Goal: Communication & Community: Answer question/provide support

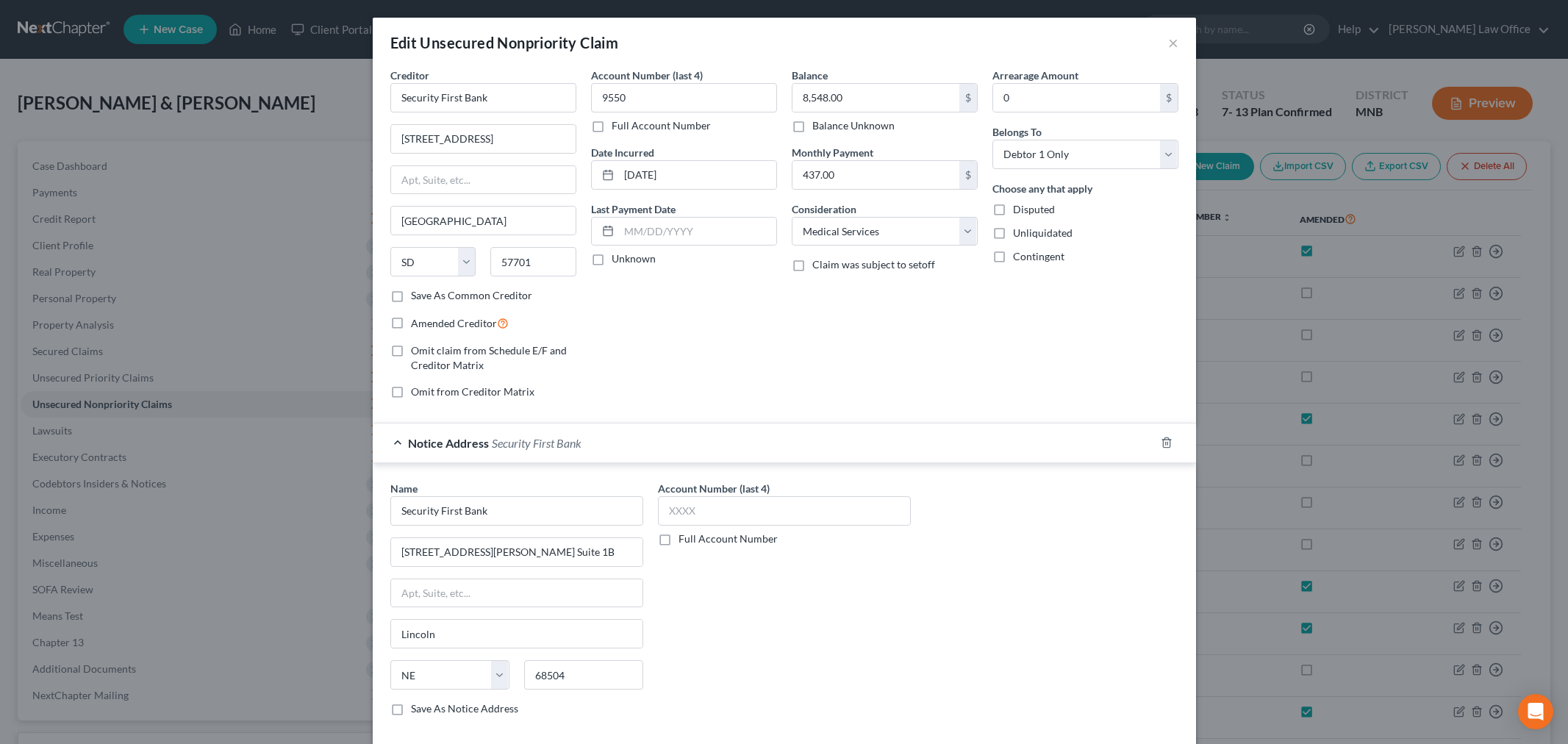
select select "43"
select select "9"
select select "0"
select select "30"
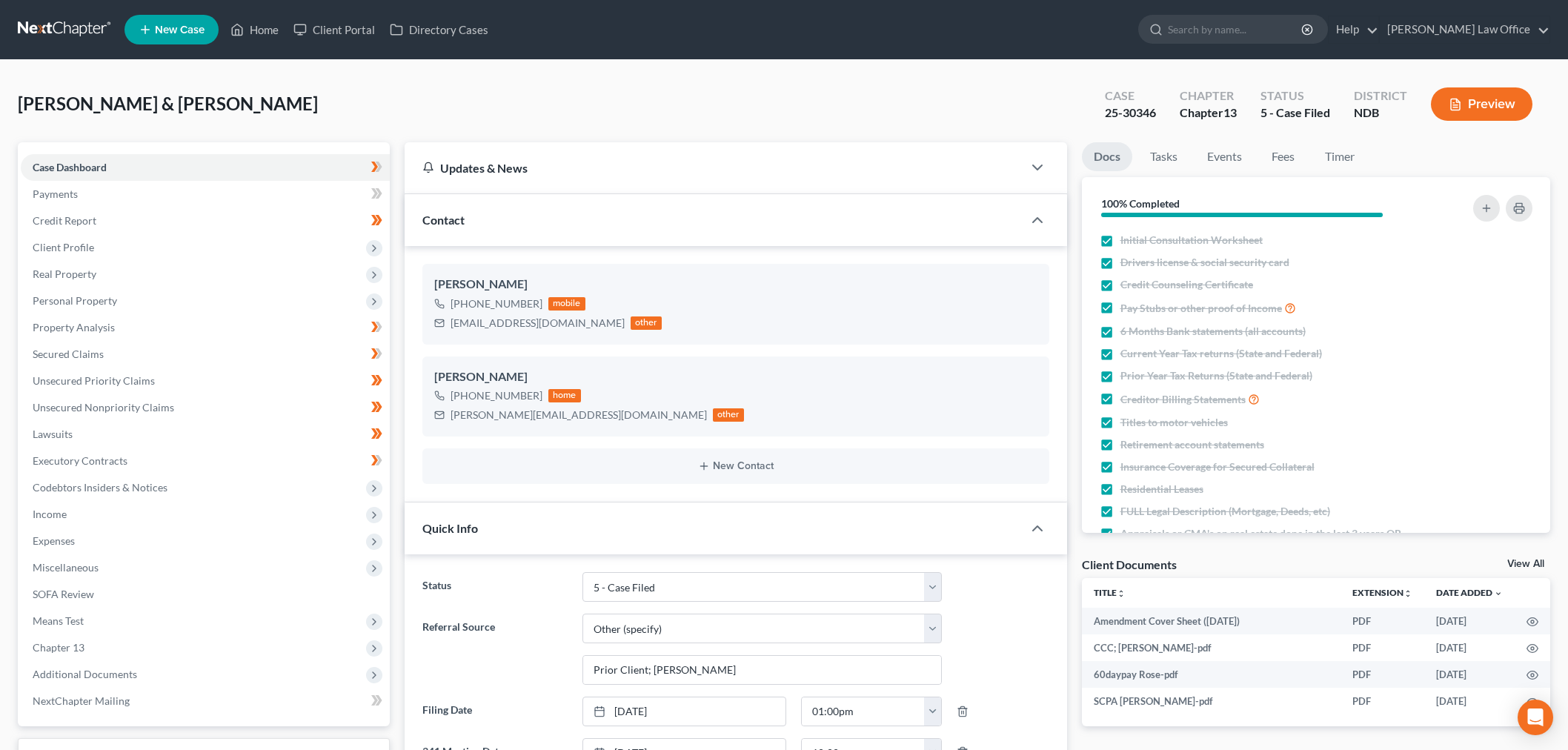
select select "8"
select select "6"
select select "0"
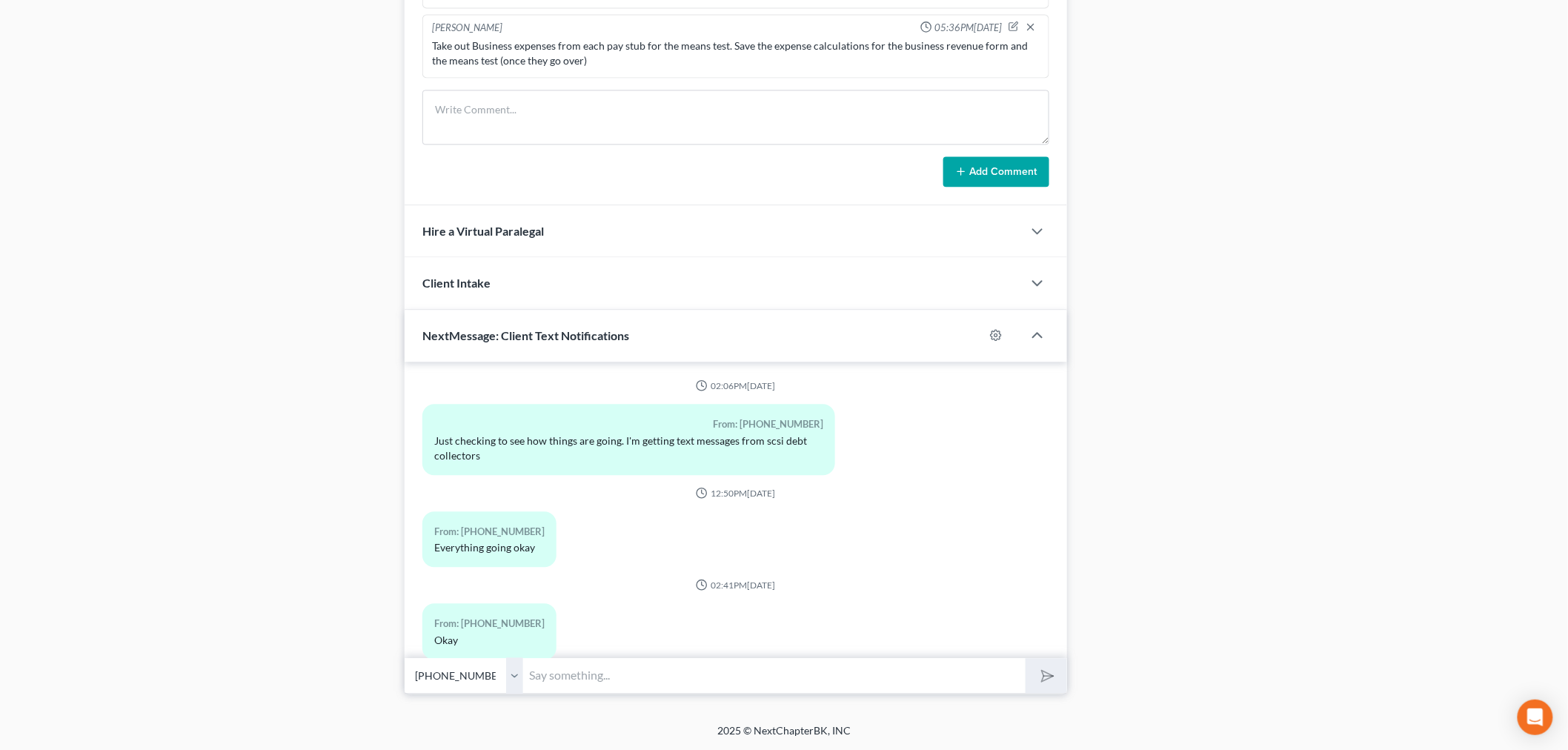
scroll to position [7301, 0]
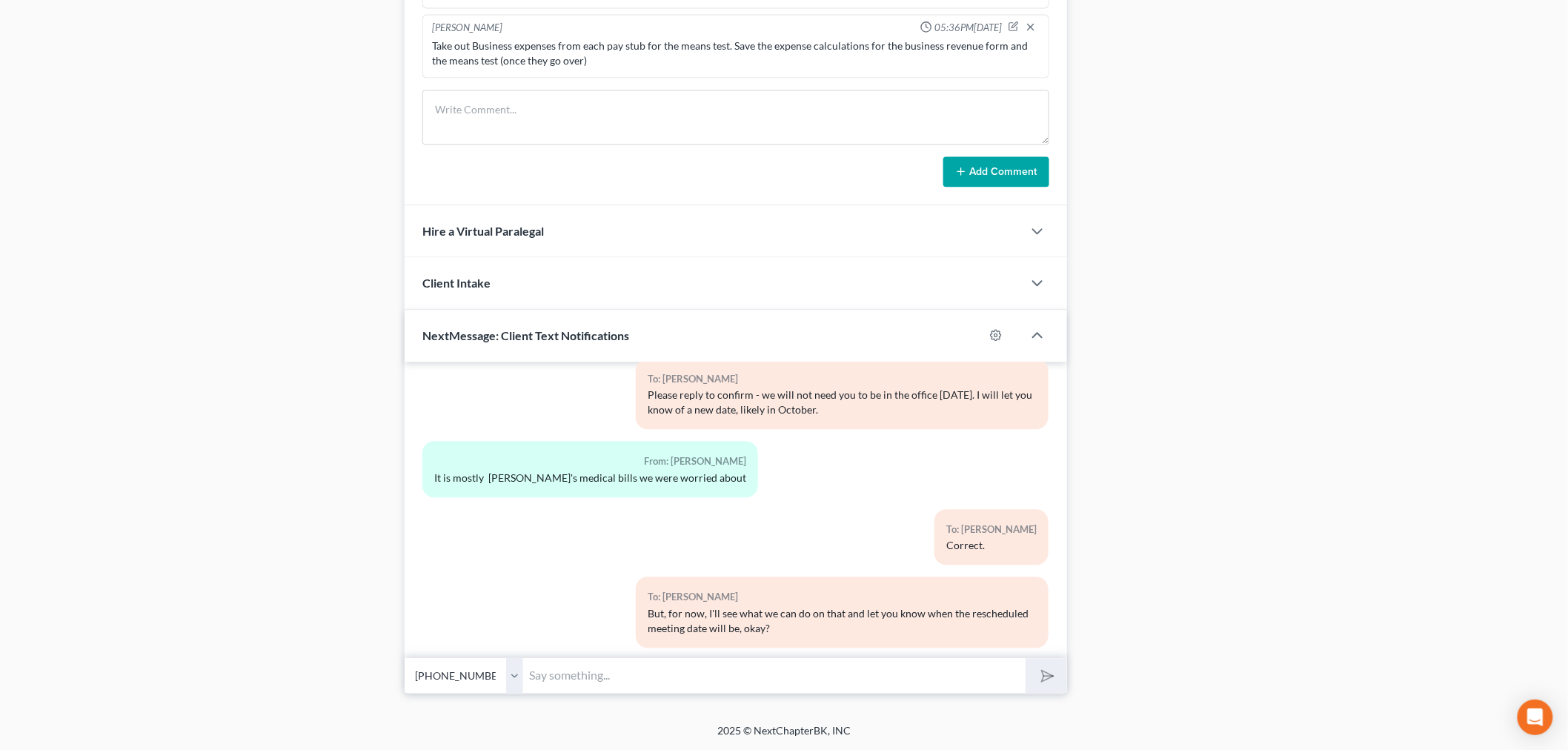
type input "I"
type input "U"
type input "Unfortunately, no. The law in [GEOGRAPHIC_DATA] is that you are responsible for…"
click at [1026, 659] on button "submit" at bounding box center [1046, 676] width 41 height 35
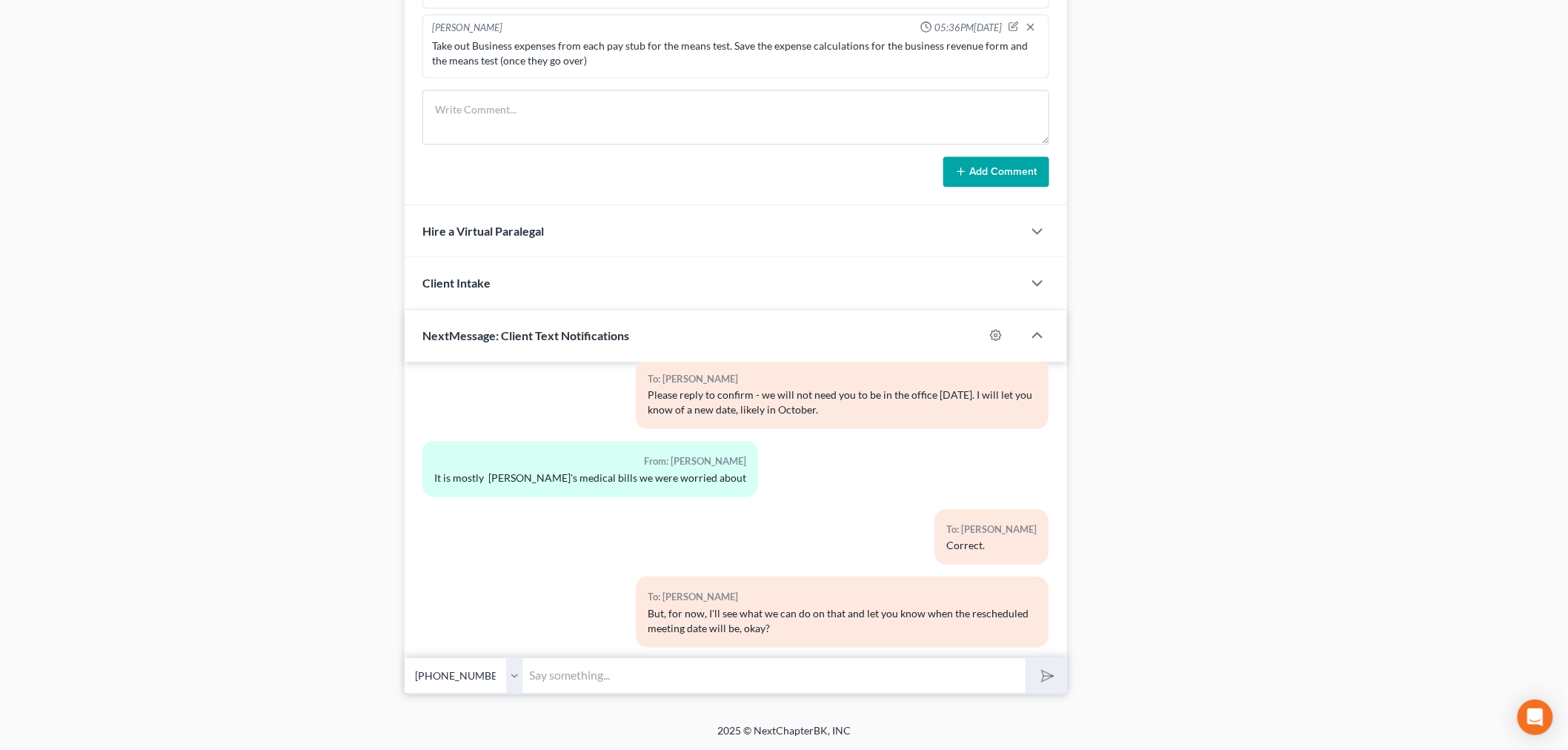
scroll to position [7490, 0]
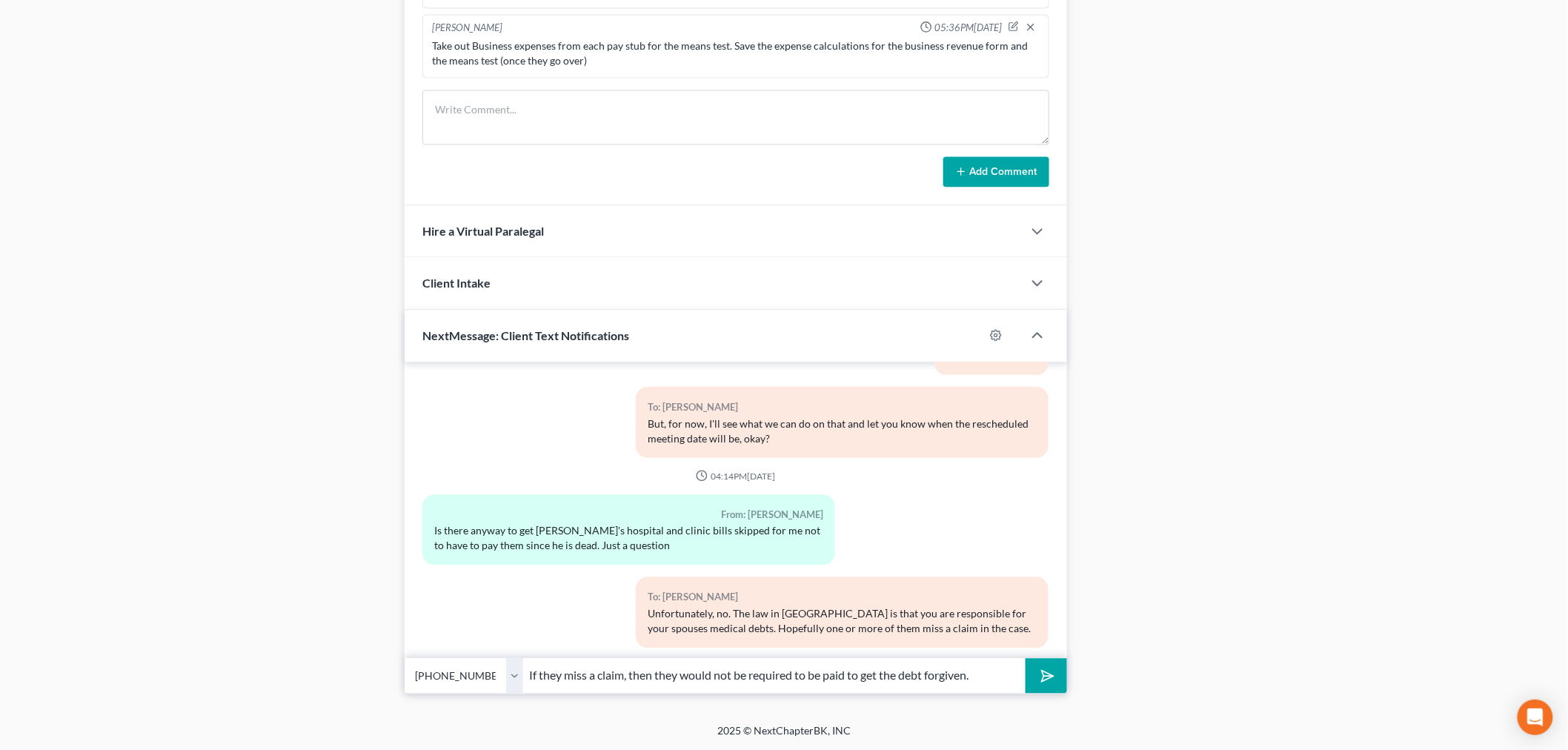
type input "If they miss a claim, then they would not be required to be paid to get the deb…"
click at [1026, 659] on button "submit" at bounding box center [1046, 676] width 41 height 35
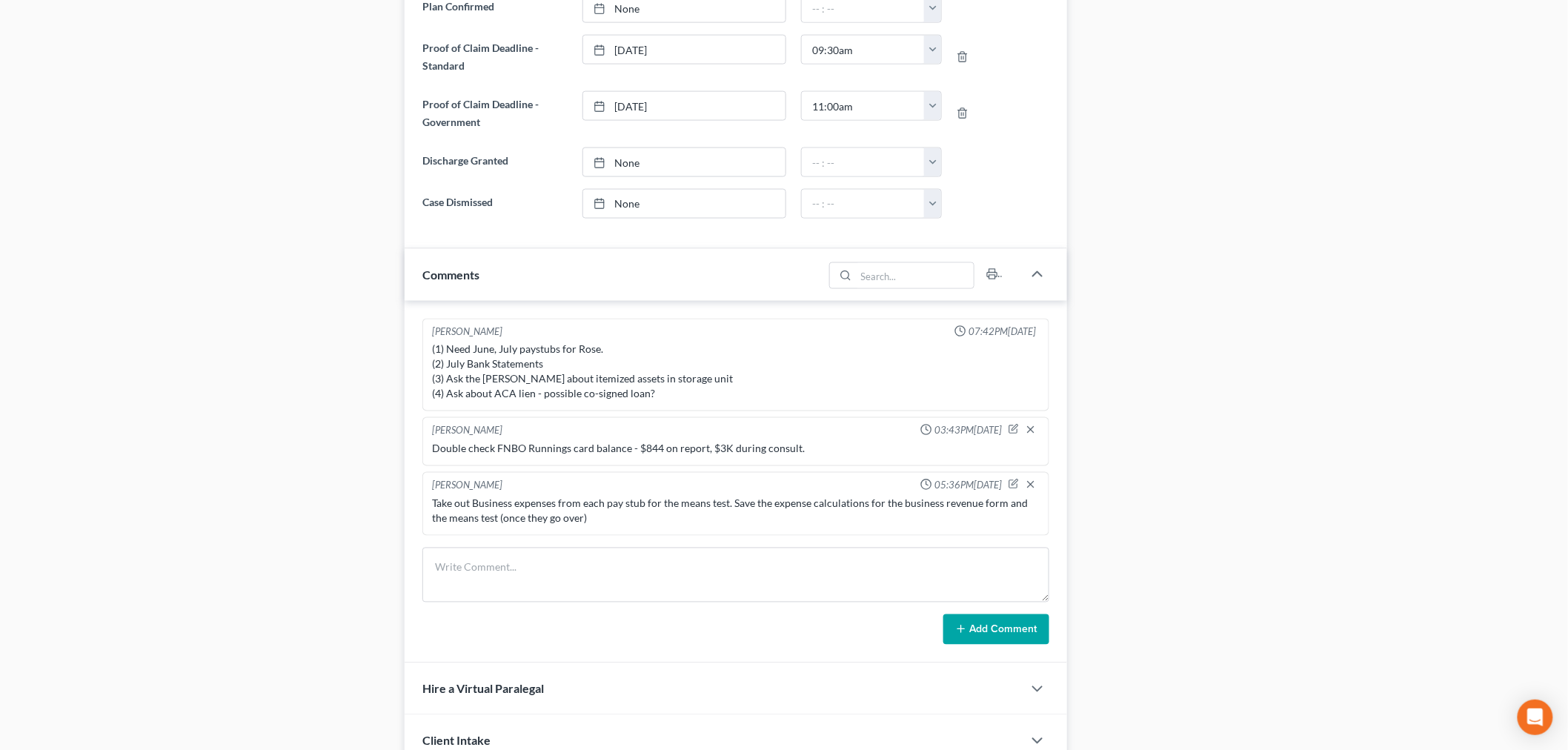
scroll to position [494, 0]
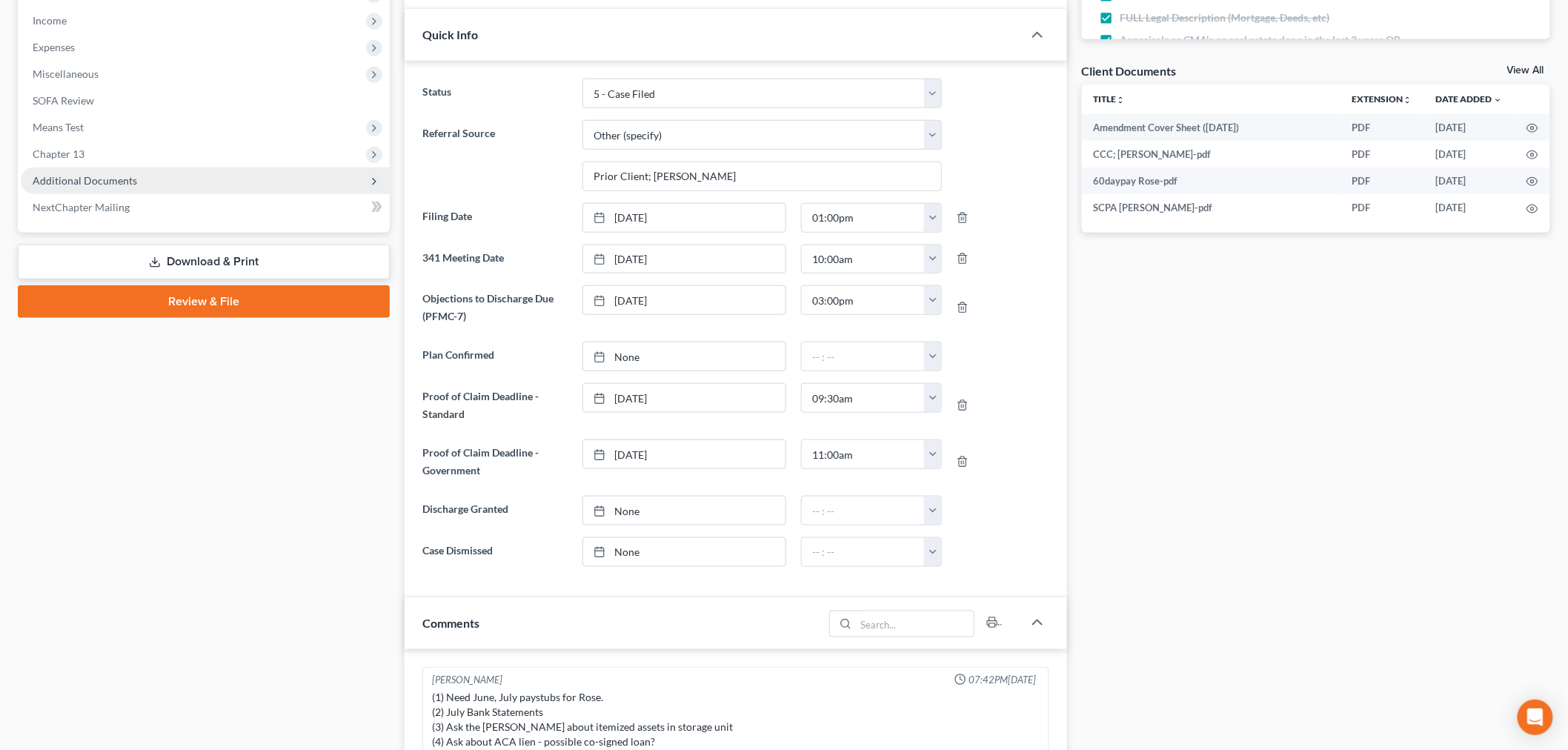
click at [120, 174] on span "Additional Documents" at bounding box center [84, 180] width 104 height 12
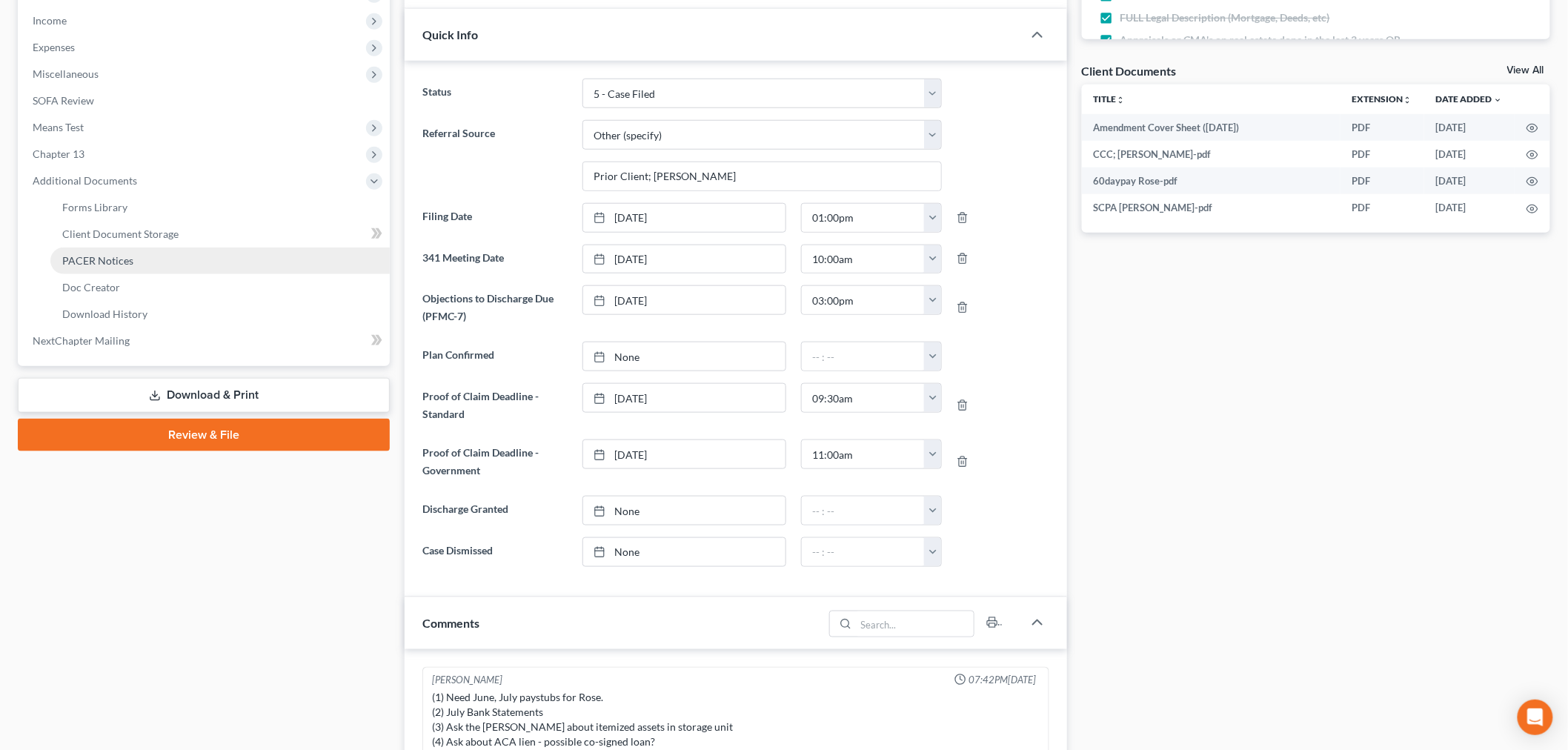
click at [112, 250] on link "PACER Notices" at bounding box center [220, 260] width 340 height 27
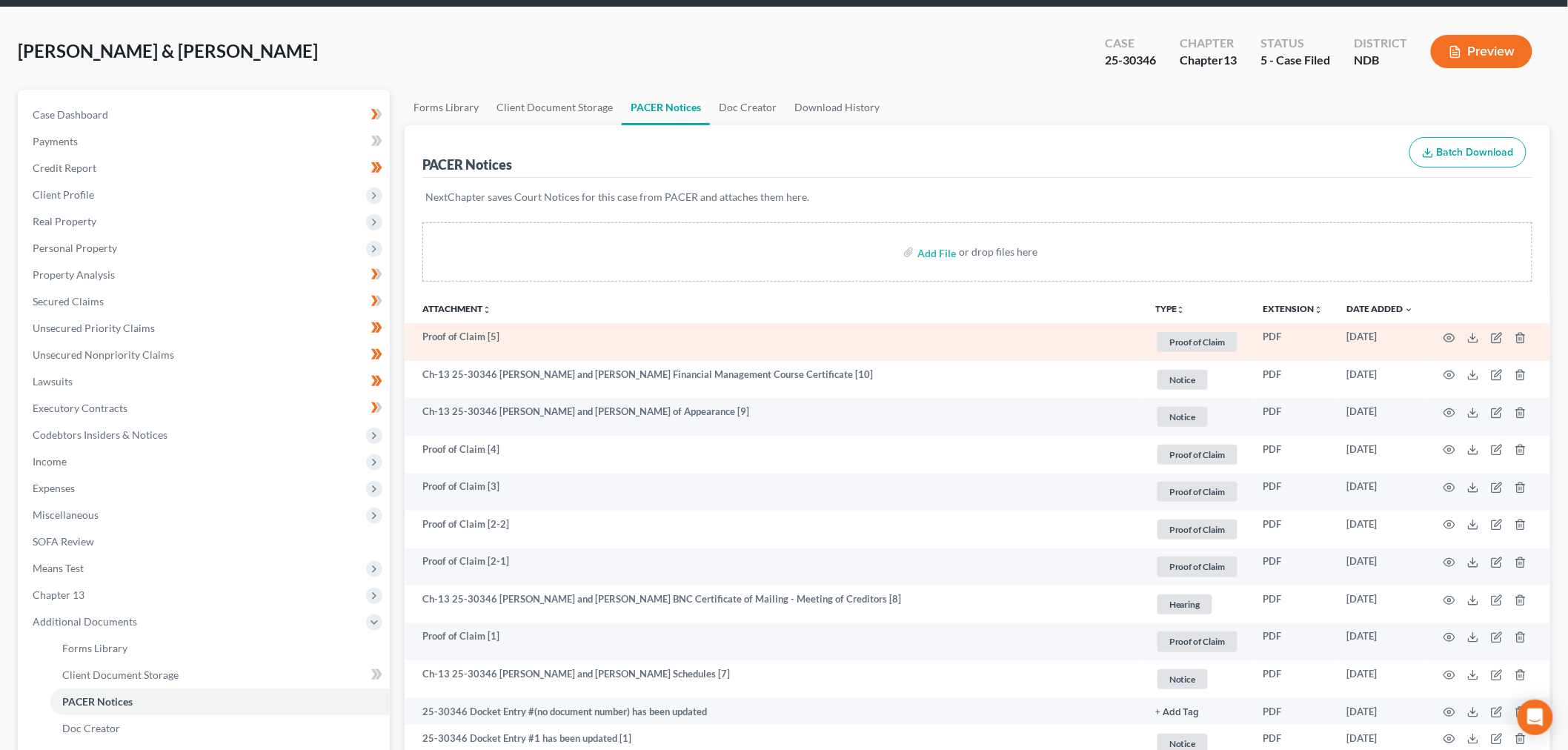
scroll to position [82, 0]
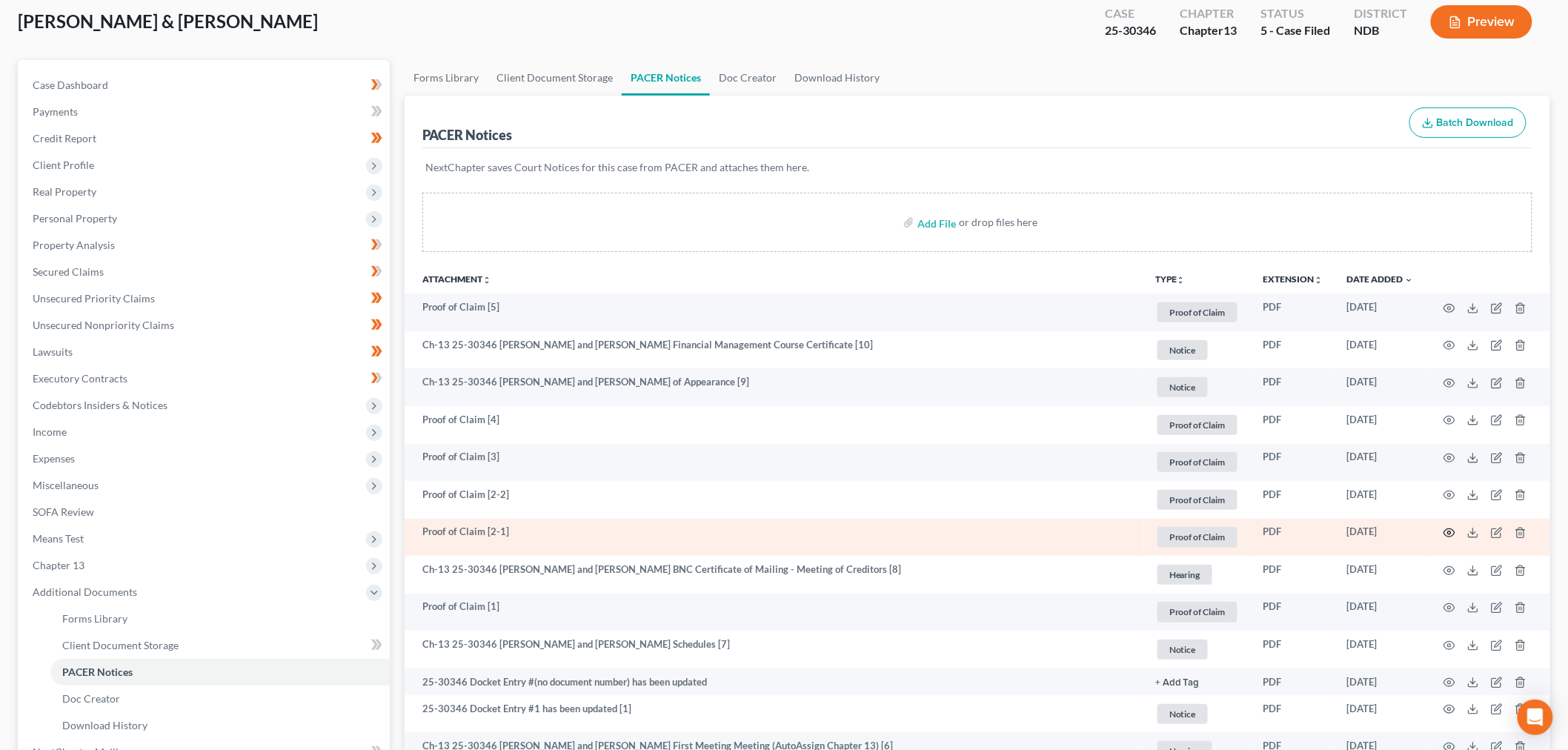
click at [1445, 535] on icon "button" at bounding box center [1450, 533] width 12 height 12
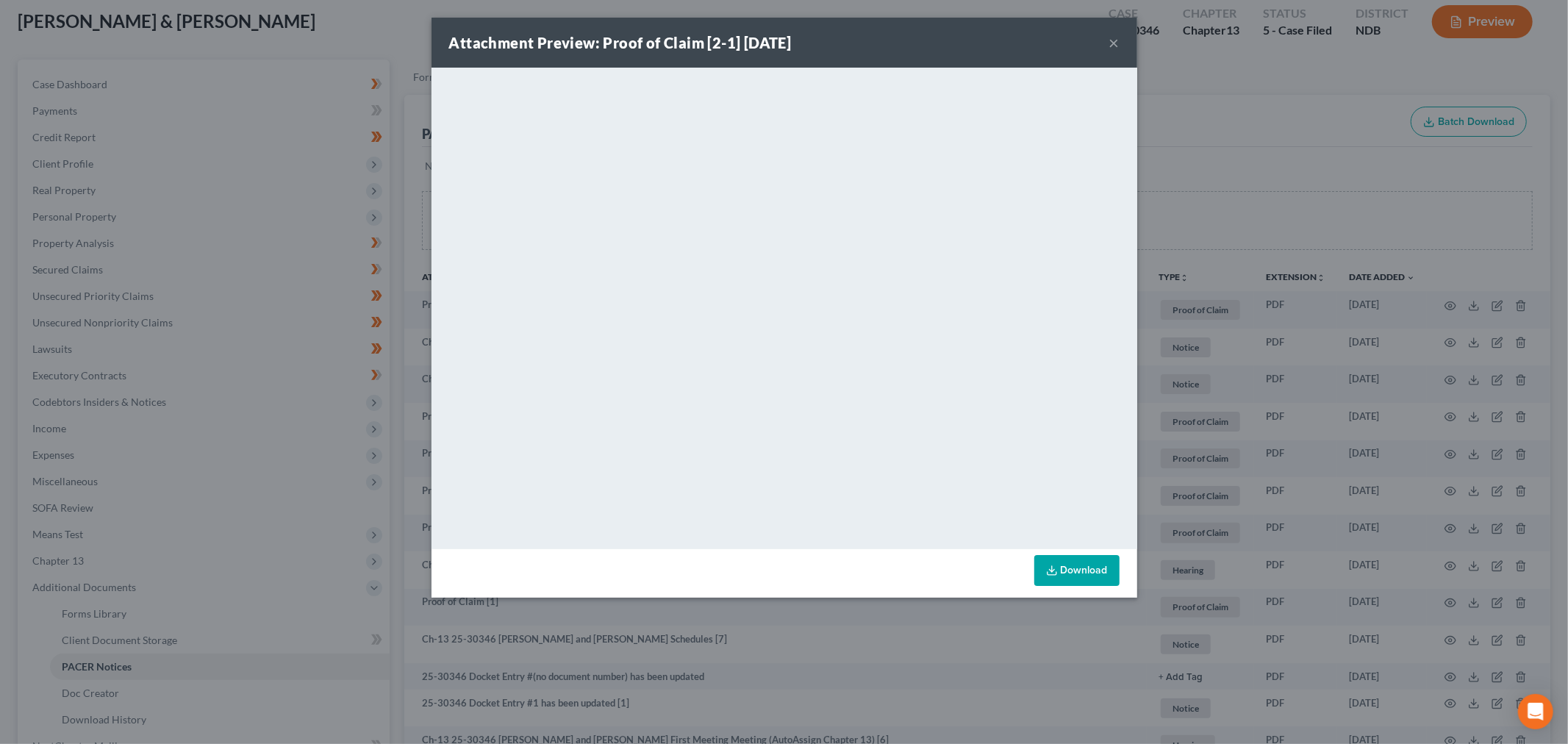
click at [1115, 45] on button "×" at bounding box center [1114, 42] width 10 height 17
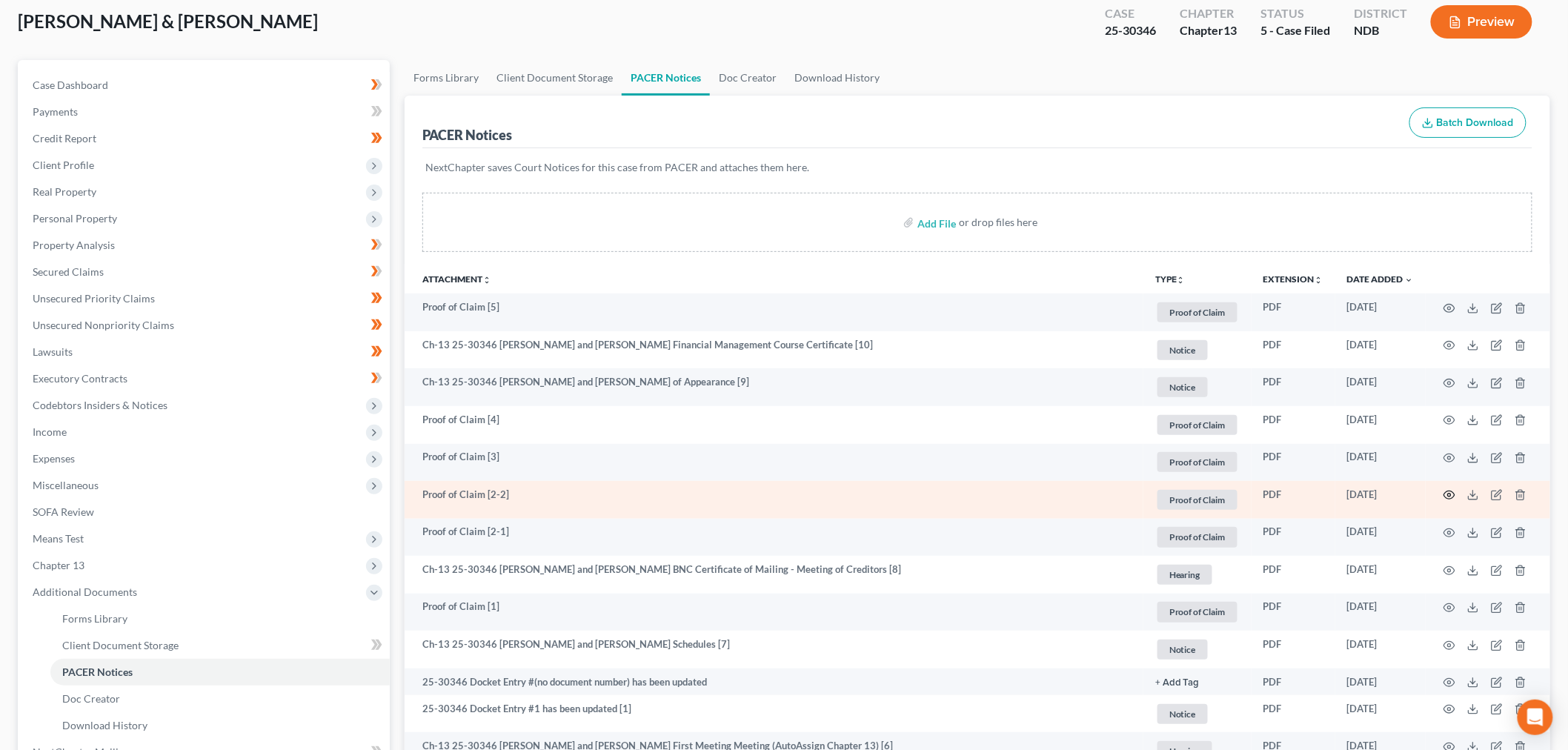
click at [1448, 494] on icon "button" at bounding box center [1450, 496] width 12 height 12
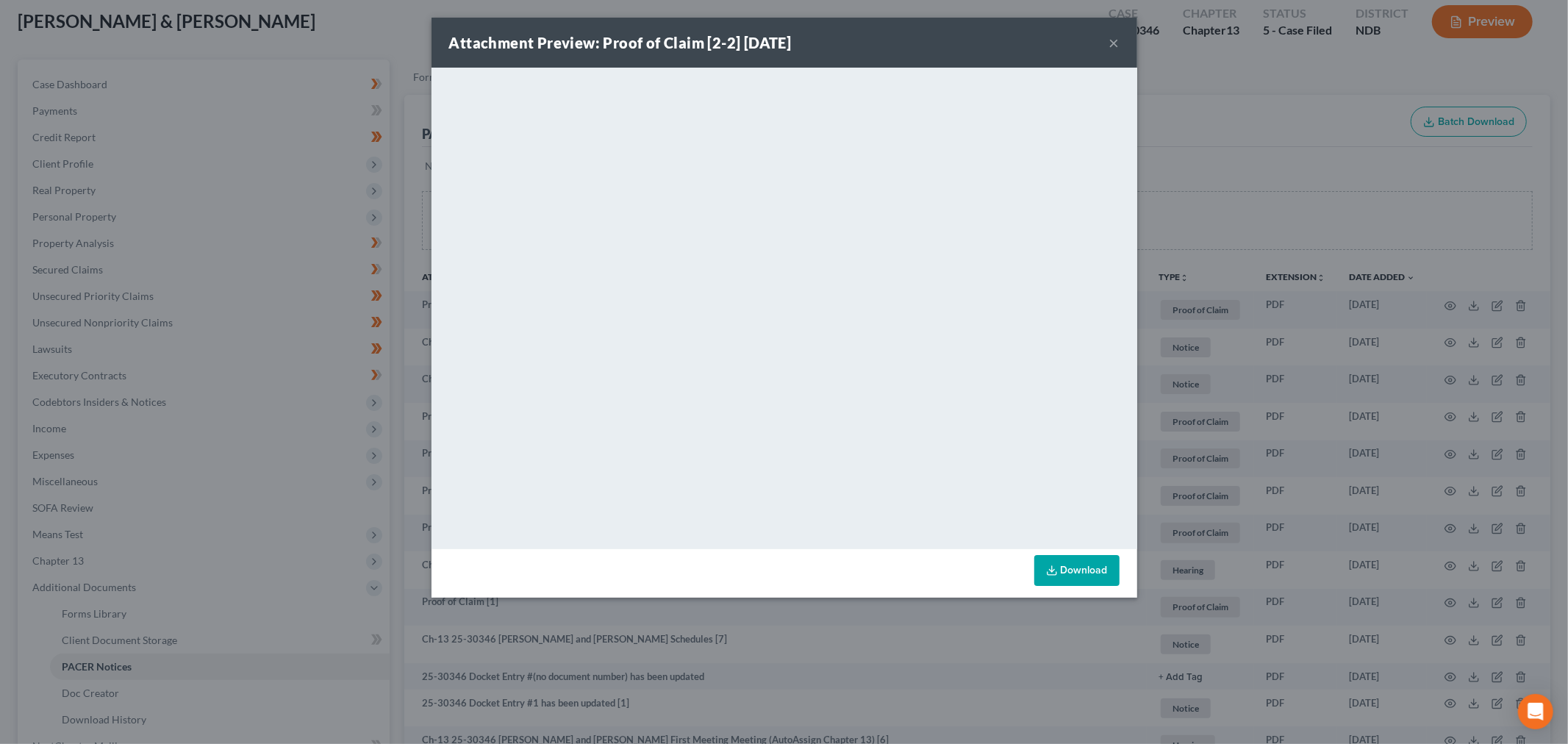
drag, startPoint x: 1114, startPoint y: 39, endPoint x: 1138, endPoint y: 70, distance: 39.2
click at [1114, 41] on button "×" at bounding box center [1114, 42] width 10 height 17
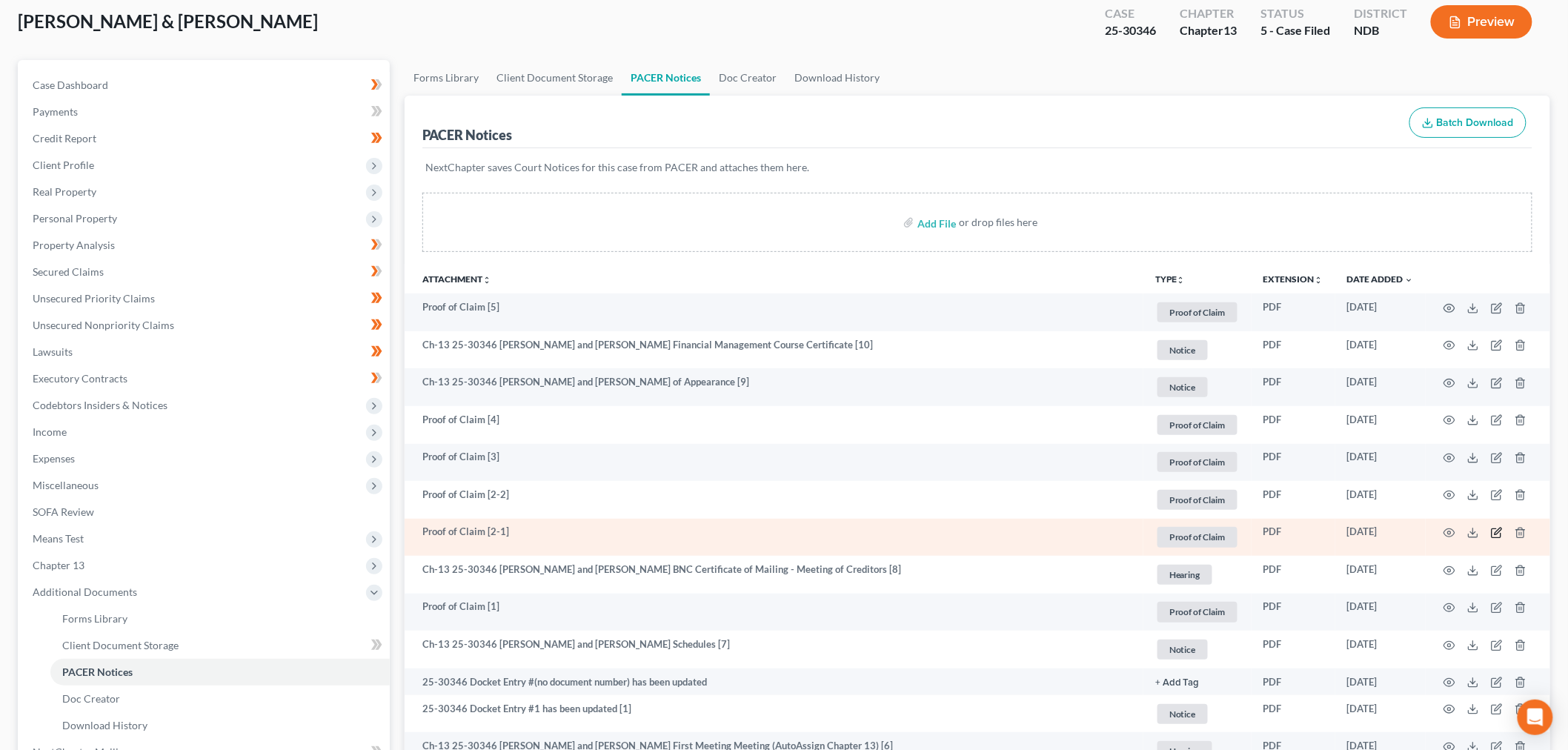
click at [1494, 534] on icon "button" at bounding box center [1497, 533] width 12 height 12
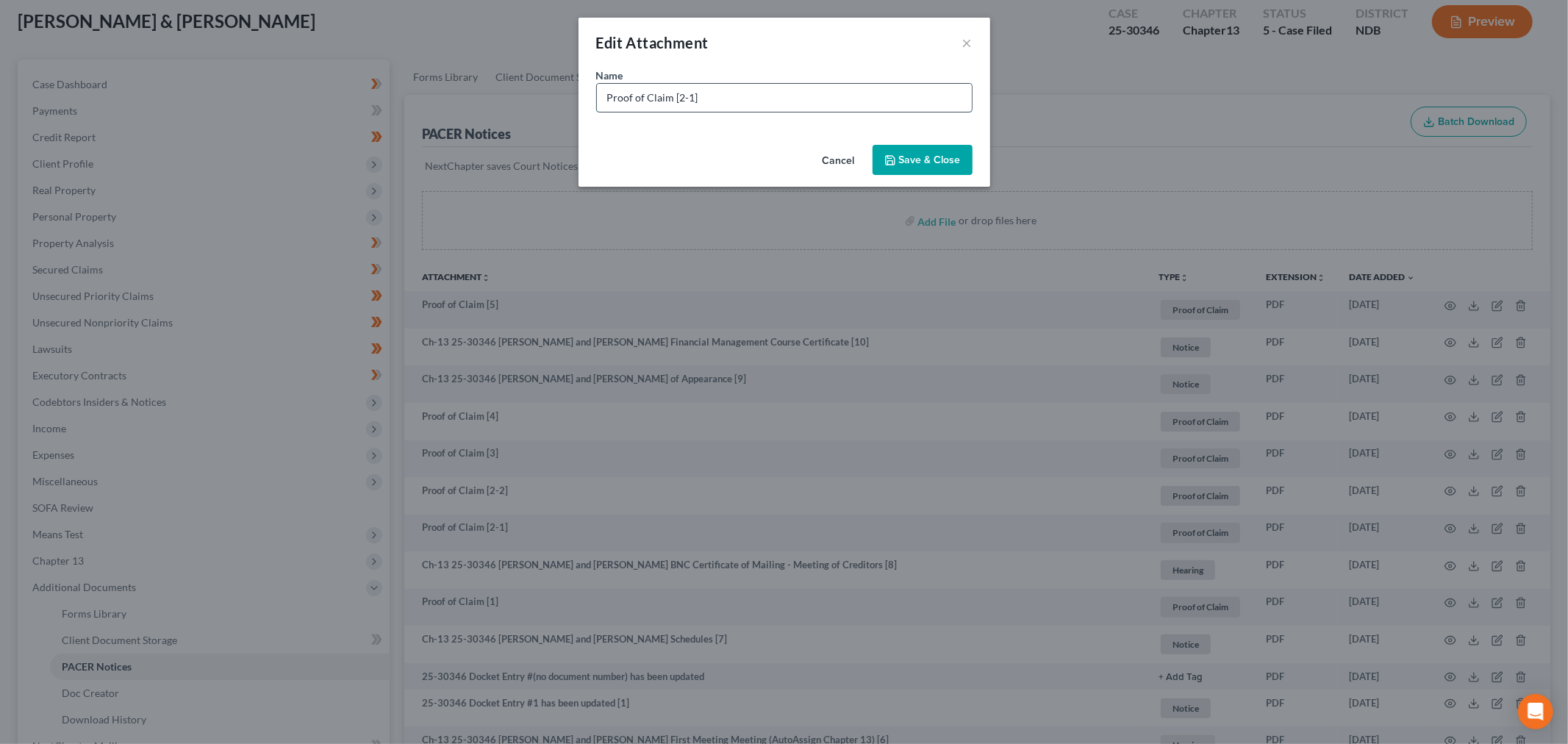
click at [799, 92] on input "Proof of Claim [2-1]" at bounding box center [784, 98] width 375 height 28
type input "Proof of Claim [2-1] - Capital One [PERSON_NAME]"
click at [972, 152] on button "Save & Close" at bounding box center [923, 161] width 100 height 31
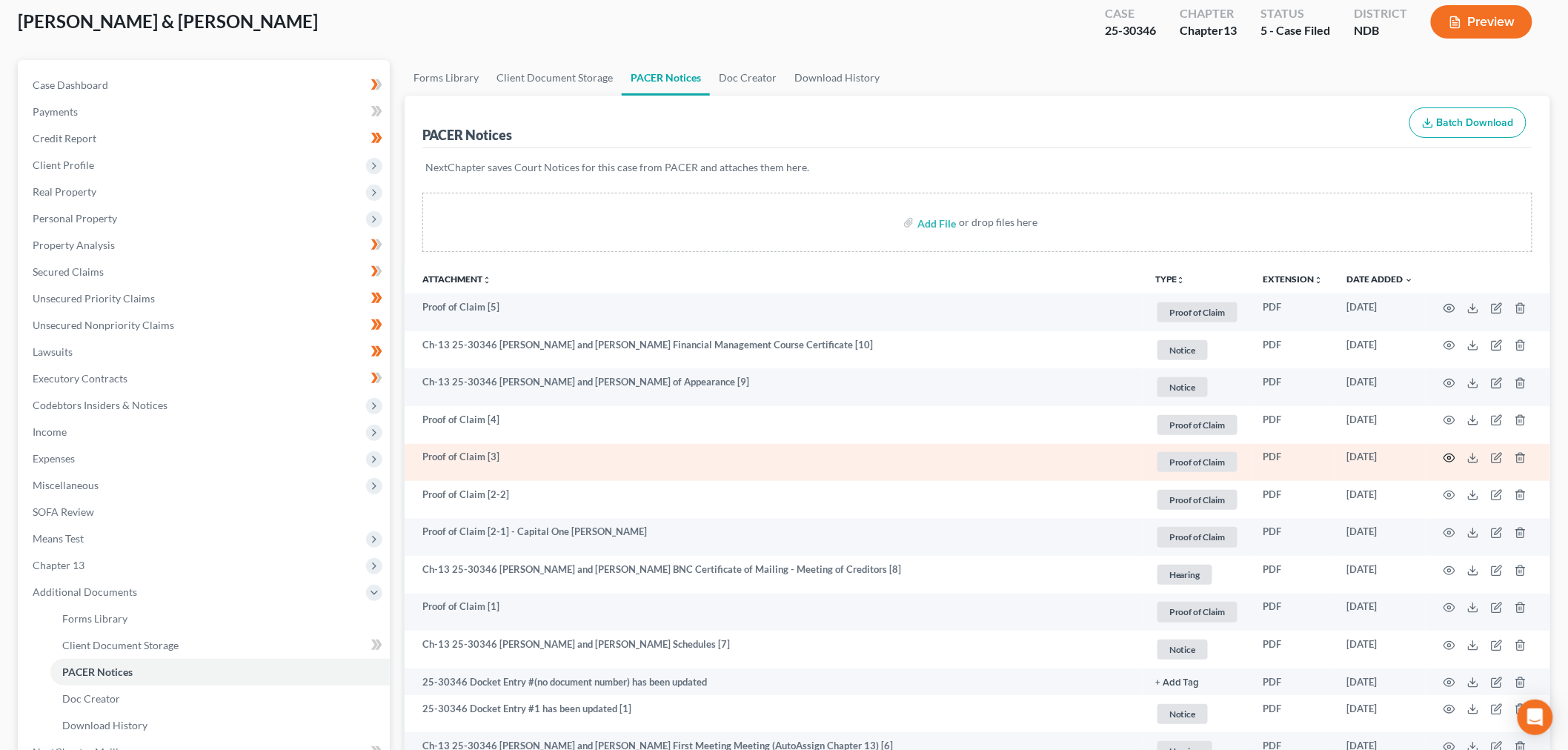
click at [1448, 458] on circle "button" at bounding box center [1449, 457] width 3 height 3
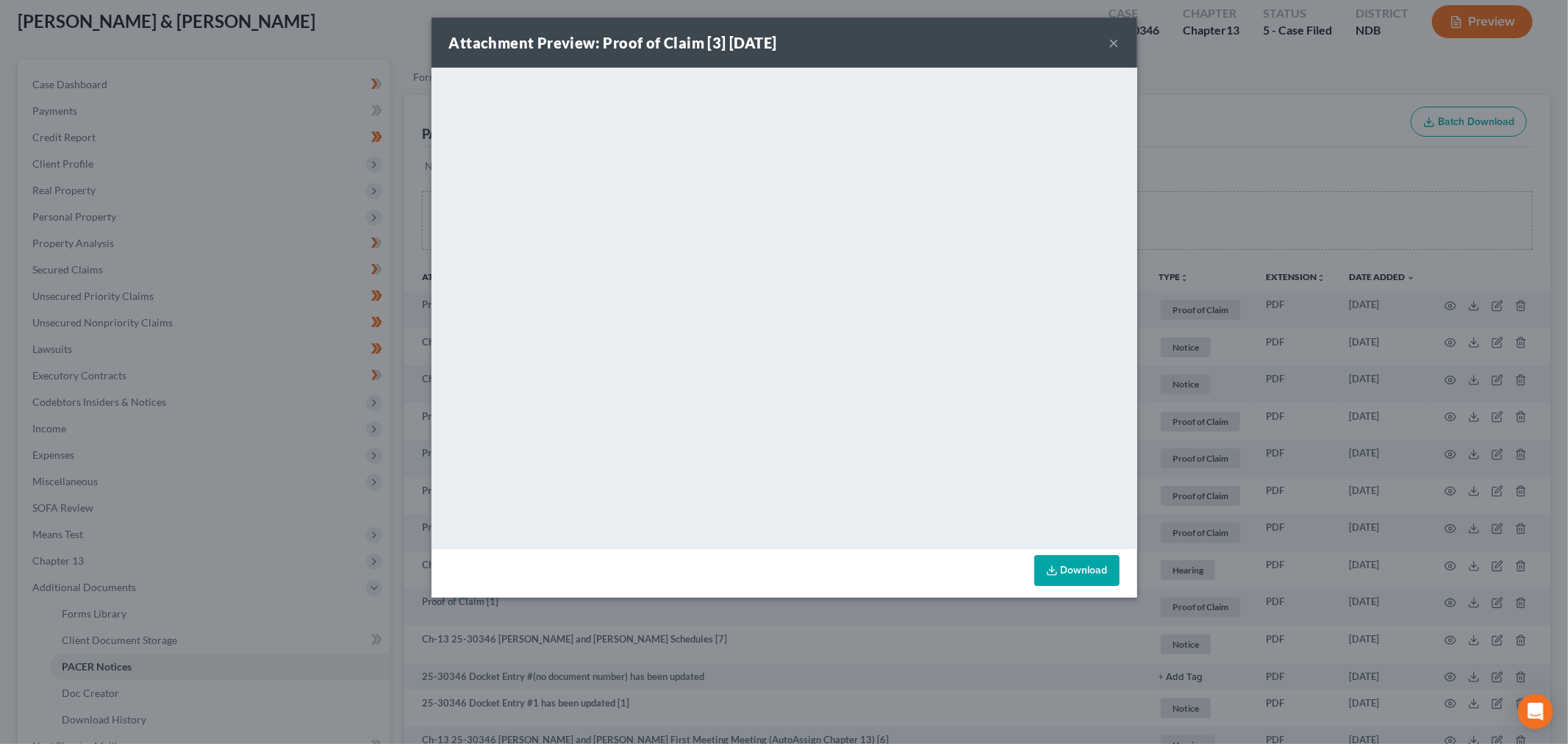
click at [1114, 46] on button "×" at bounding box center [1114, 42] width 10 height 17
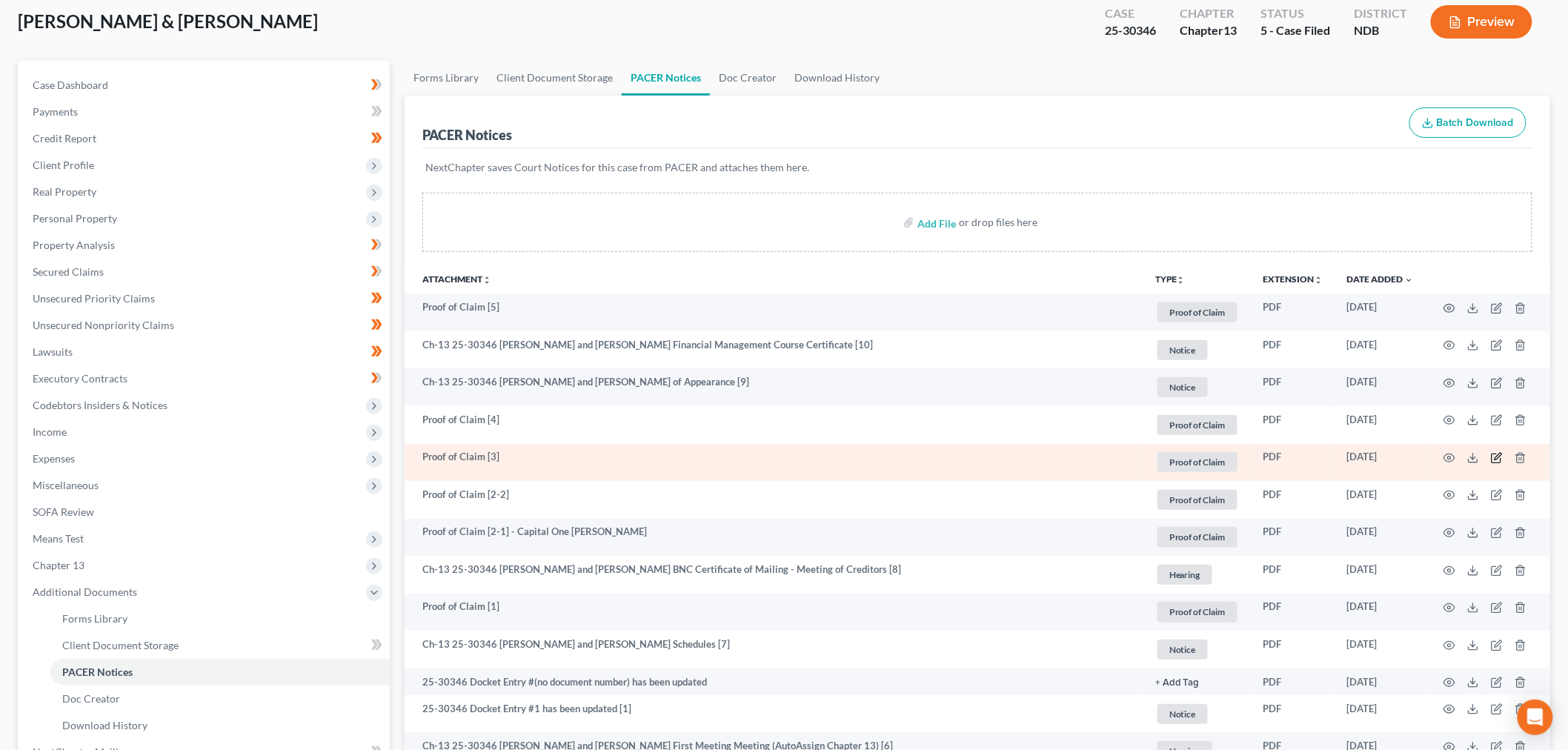
click at [1491, 461] on icon "button" at bounding box center [1497, 458] width 12 height 12
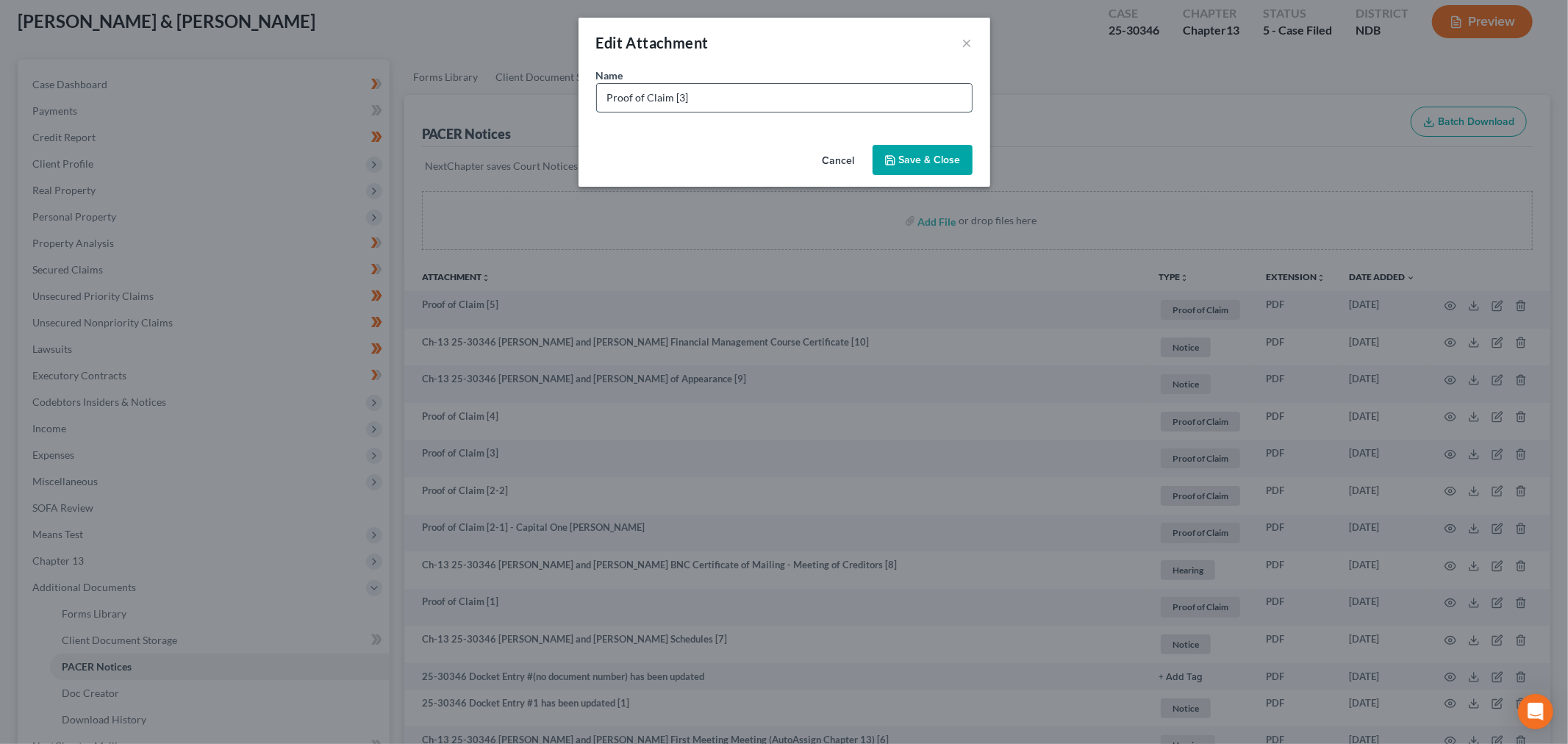
drag, startPoint x: 877, startPoint y: 111, endPoint x: 892, endPoint y: 94, distance: 22.7
click at [877, 111] on input "Proof of Claim [3]" at bounding box center [784, 98] width 375 height 28
type input "Proof of Claim [3] - IRS Business"
click at [910, 154] on span "Save & Close" at bounding box center [930, 160] width 61 height 12
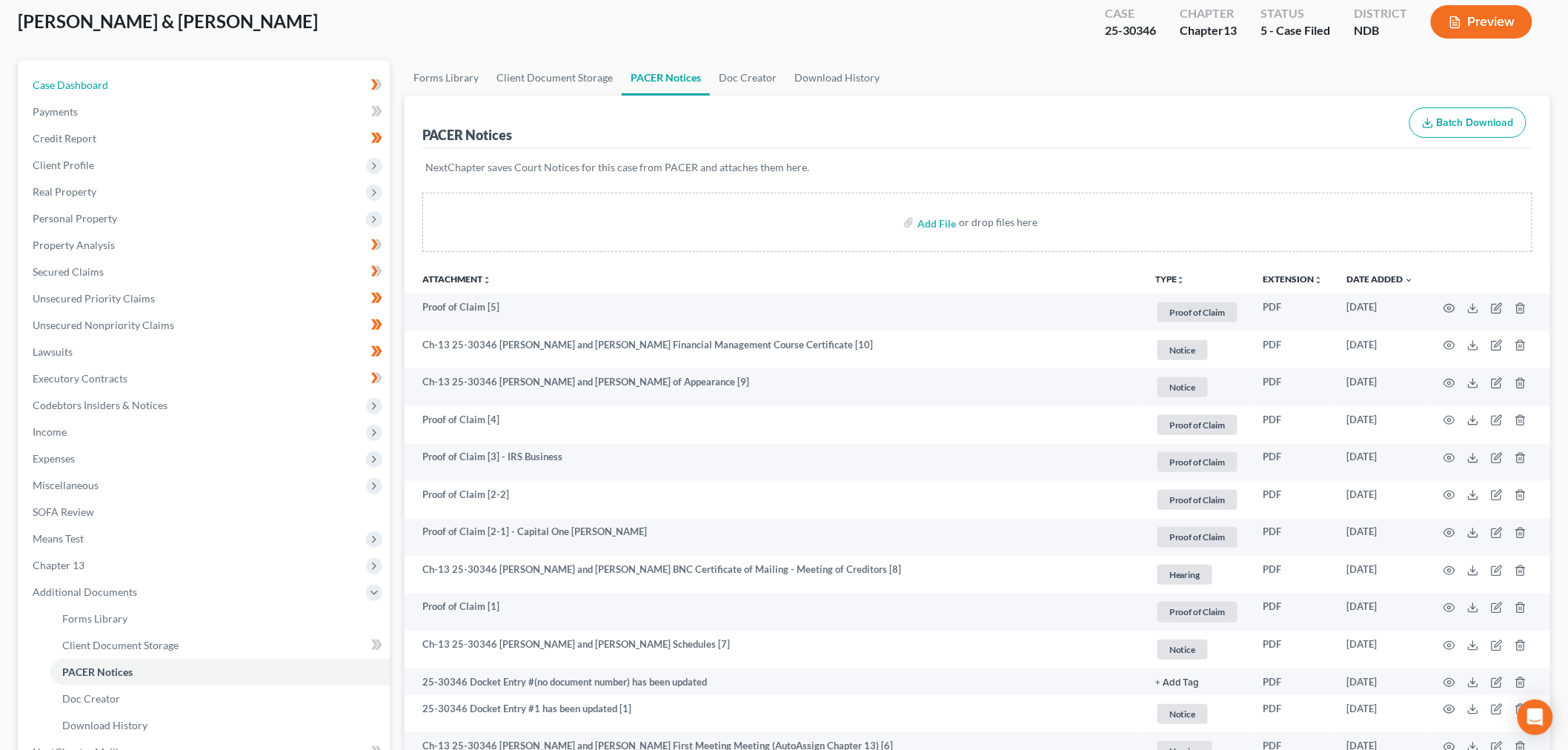
drag, startPoint x: 114, startPoint y: 85, endPoint x: 851, endPoint y: 749, distance: 992.0
click at [114, 85] on link "Case Dashboard" at bounding box center [205, 85] width 369 height 27
select select "8"
select select "6"
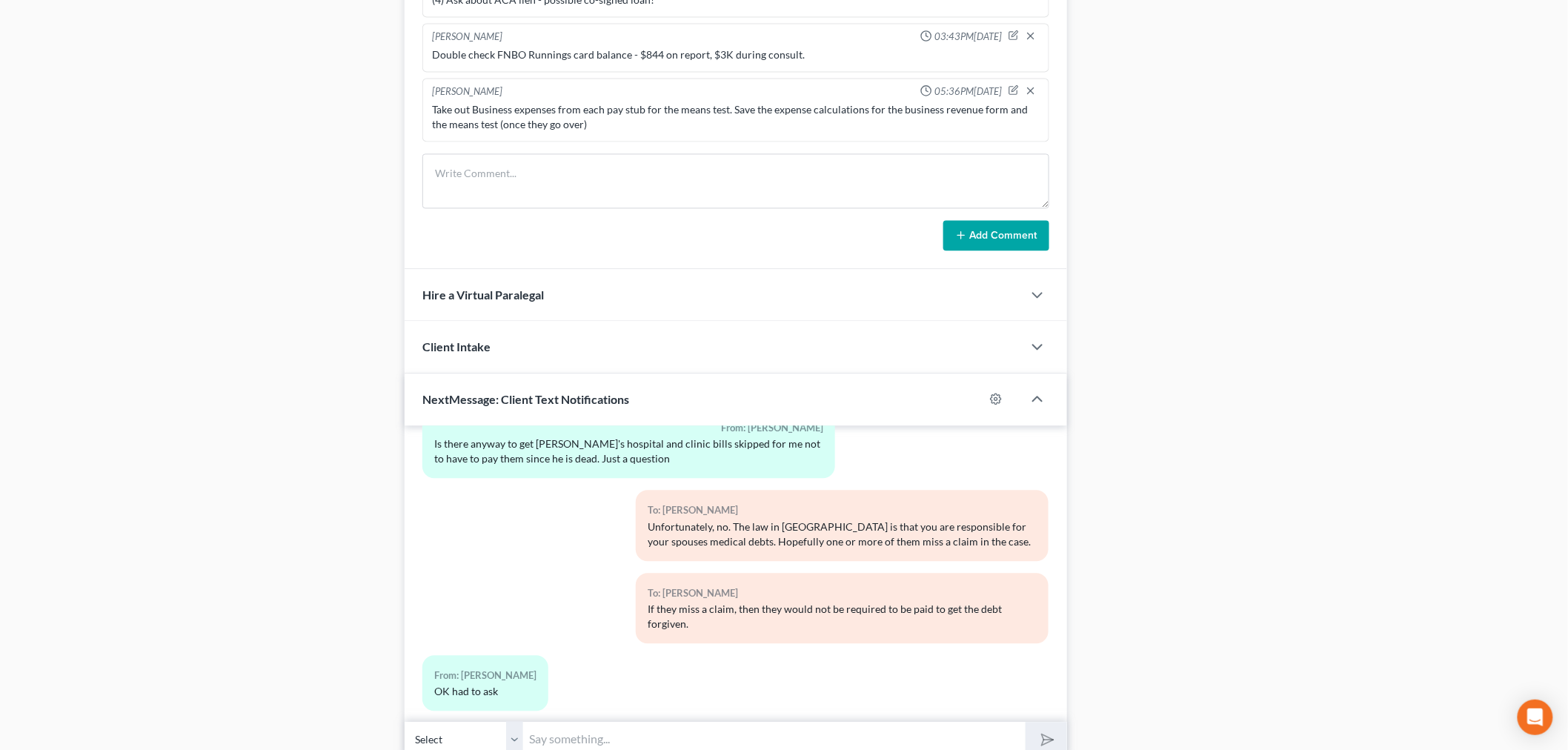
scroll to position [1301, 0]
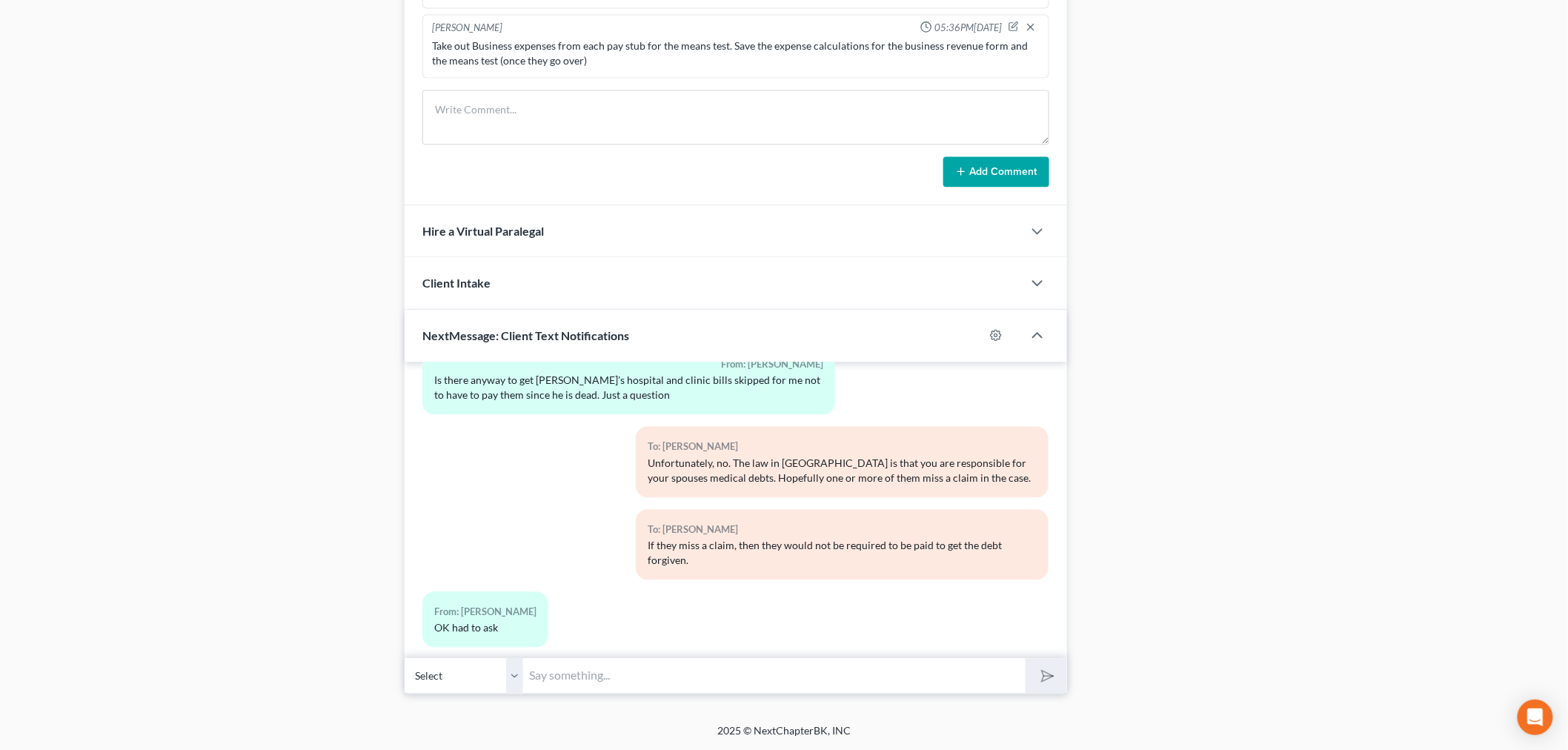
click at [675, 665] on input "text" at bounding box center [774, 676] width 502 height 37
type input "S"
type input "Absolutely a fair question!"
click at [1026, 659] on button "submit" at bounding box center [1046, 676] width 41 height 35
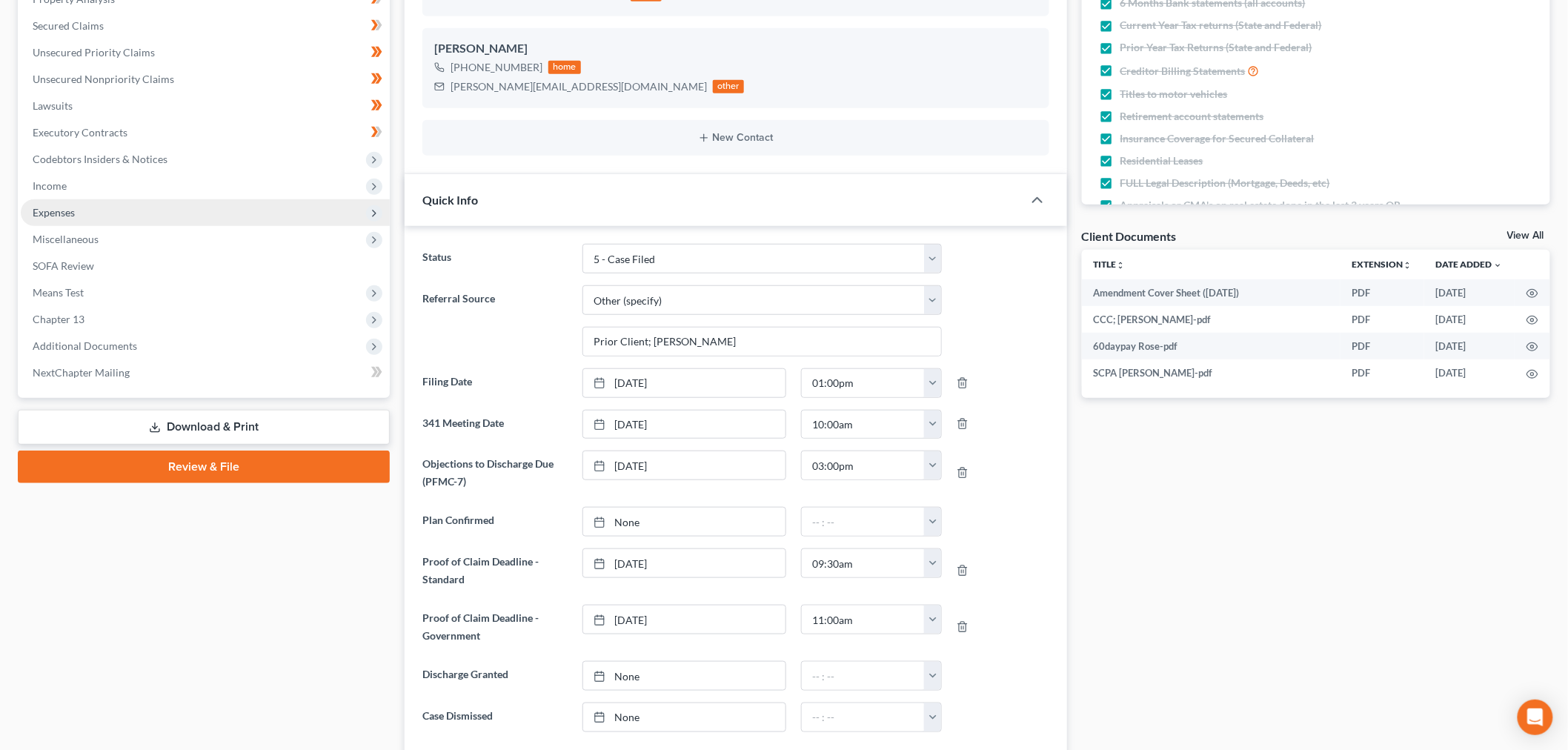
scroll to position [65, 0]
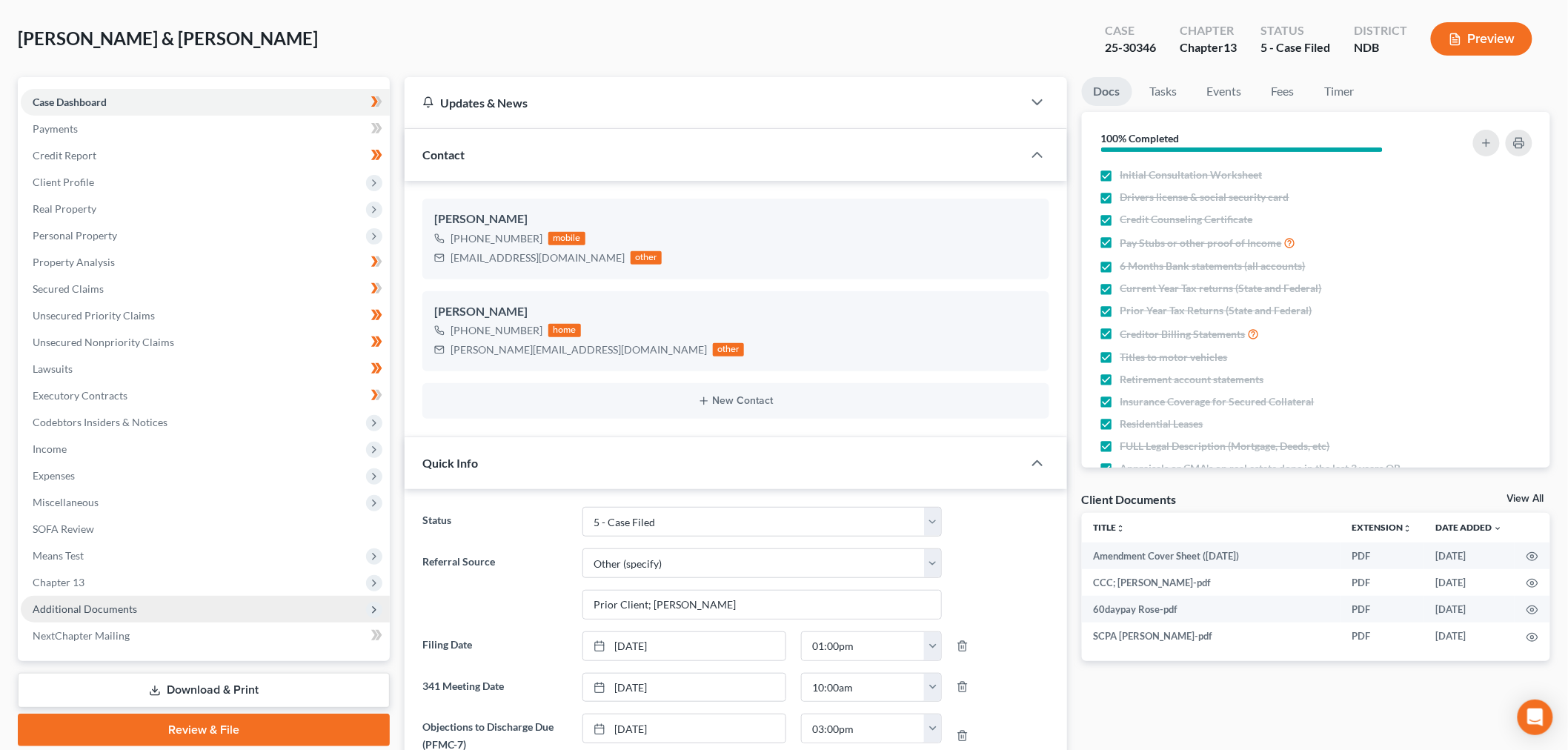
click at [112, 611] on span "Additional Documents" at bounding box center [84, 609] width 104 height 12
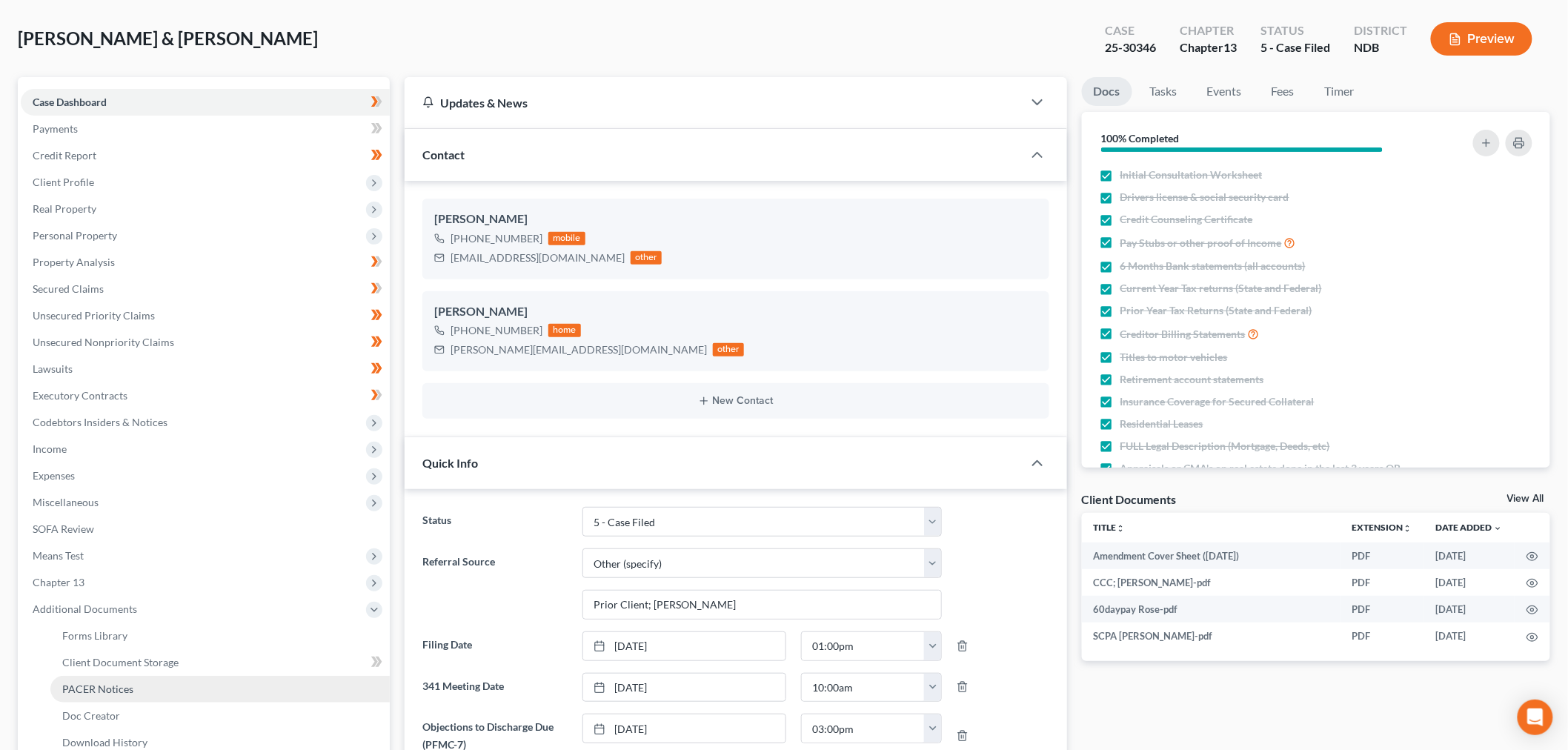
click at [78, 694] on link "PACER Notices" at bounding box center [220, 689] width 340 height 27
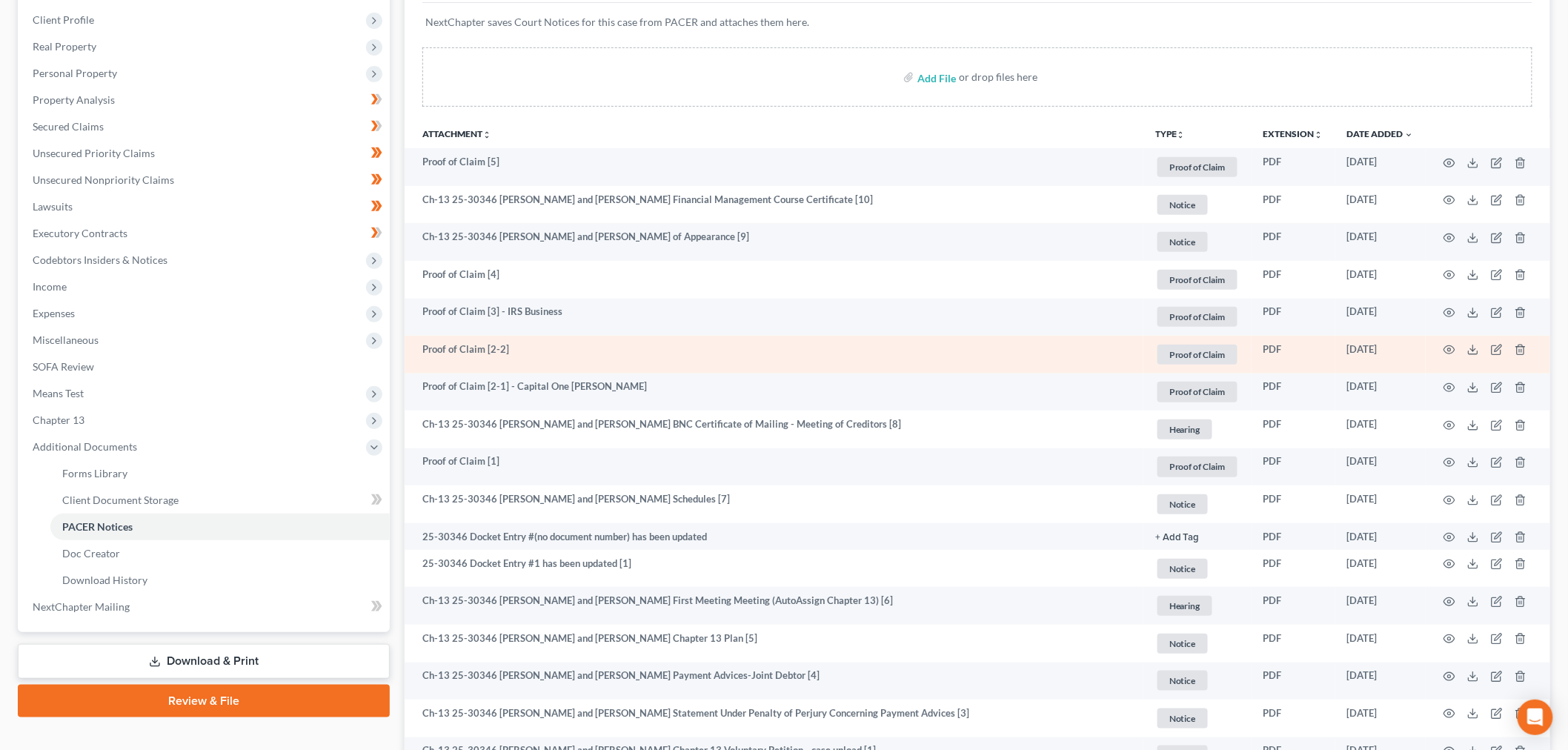
scroll to position [75, 0]
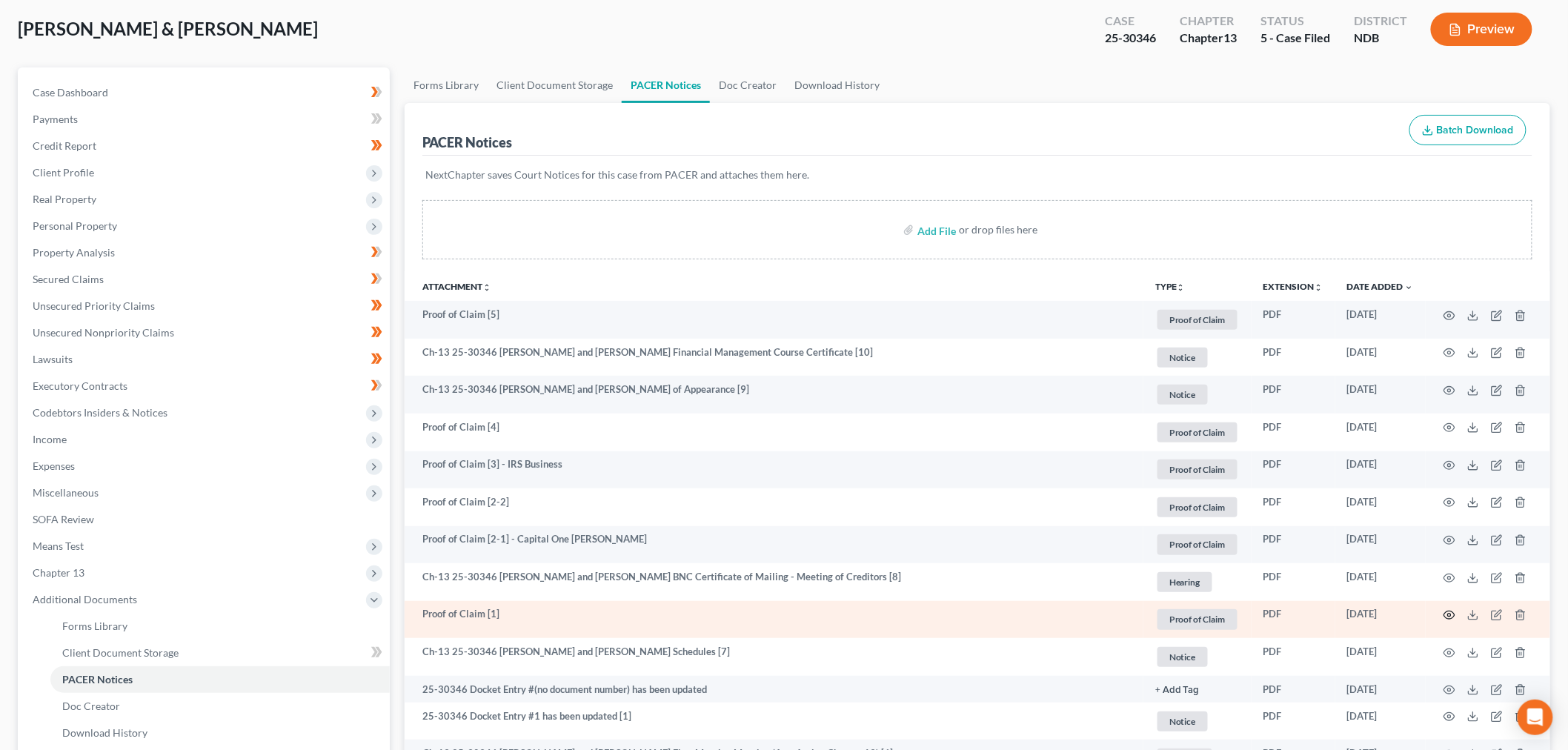
click at [1450, 611] on icon "button" at bounding box center [1450, 616] width 12 height 12
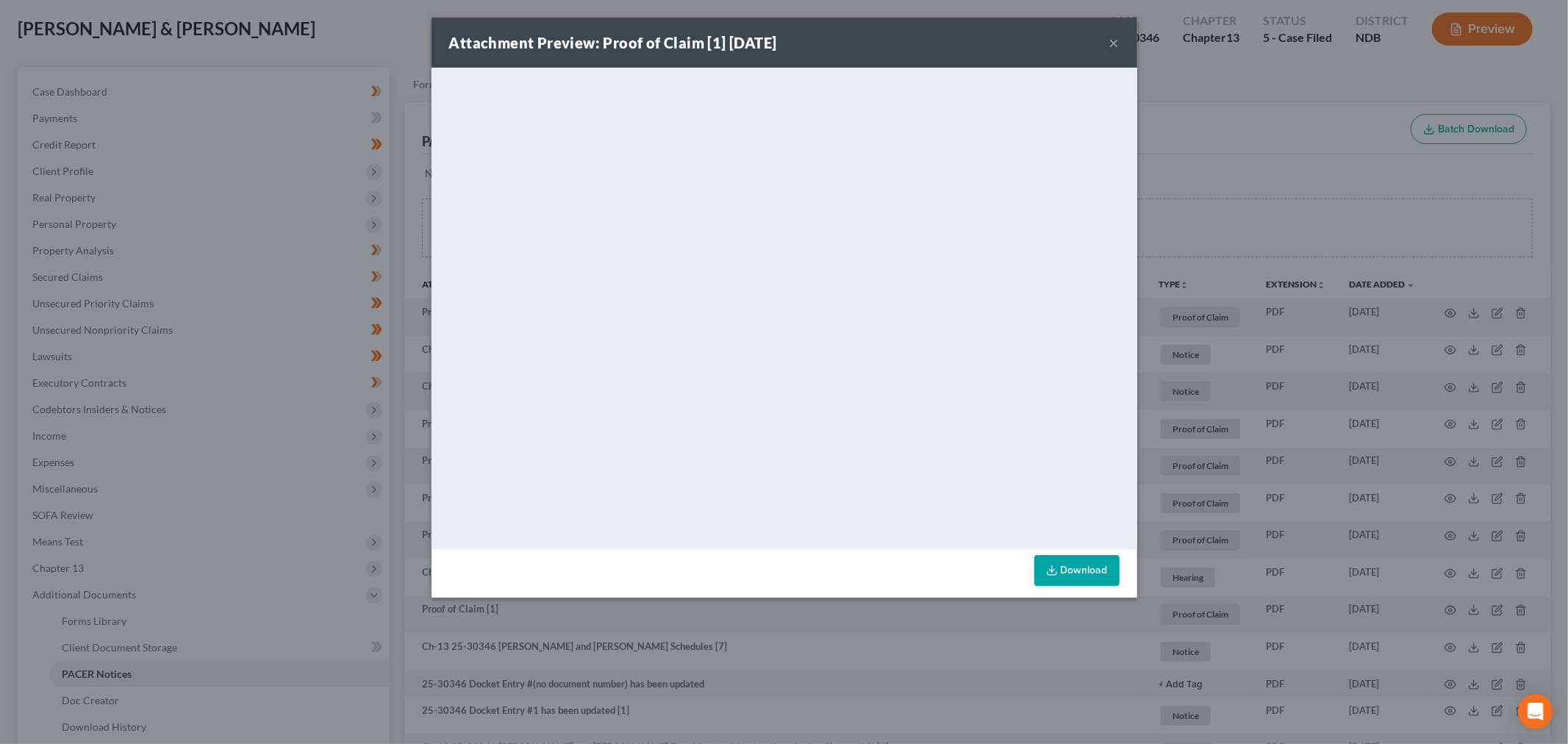
click at [1113, 42] on button "×" at bounding box center [1114, 42] width 10 height 17
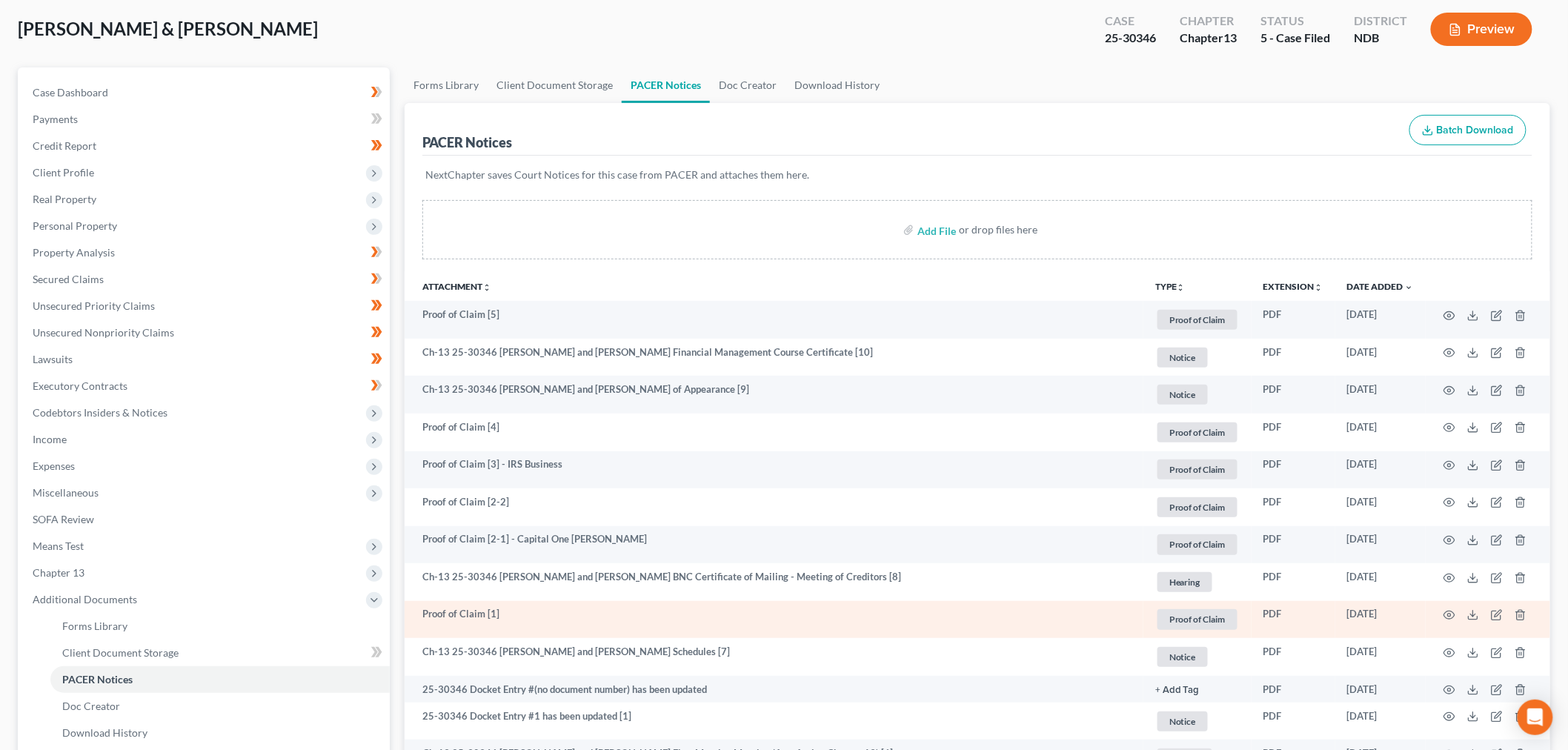
click at [1491, 612] on td at bounding box center [1488, 619] width 124 height 37
click at [1496, 617] on icon "button" at bounding box center [1497, 616] width 12 height 12
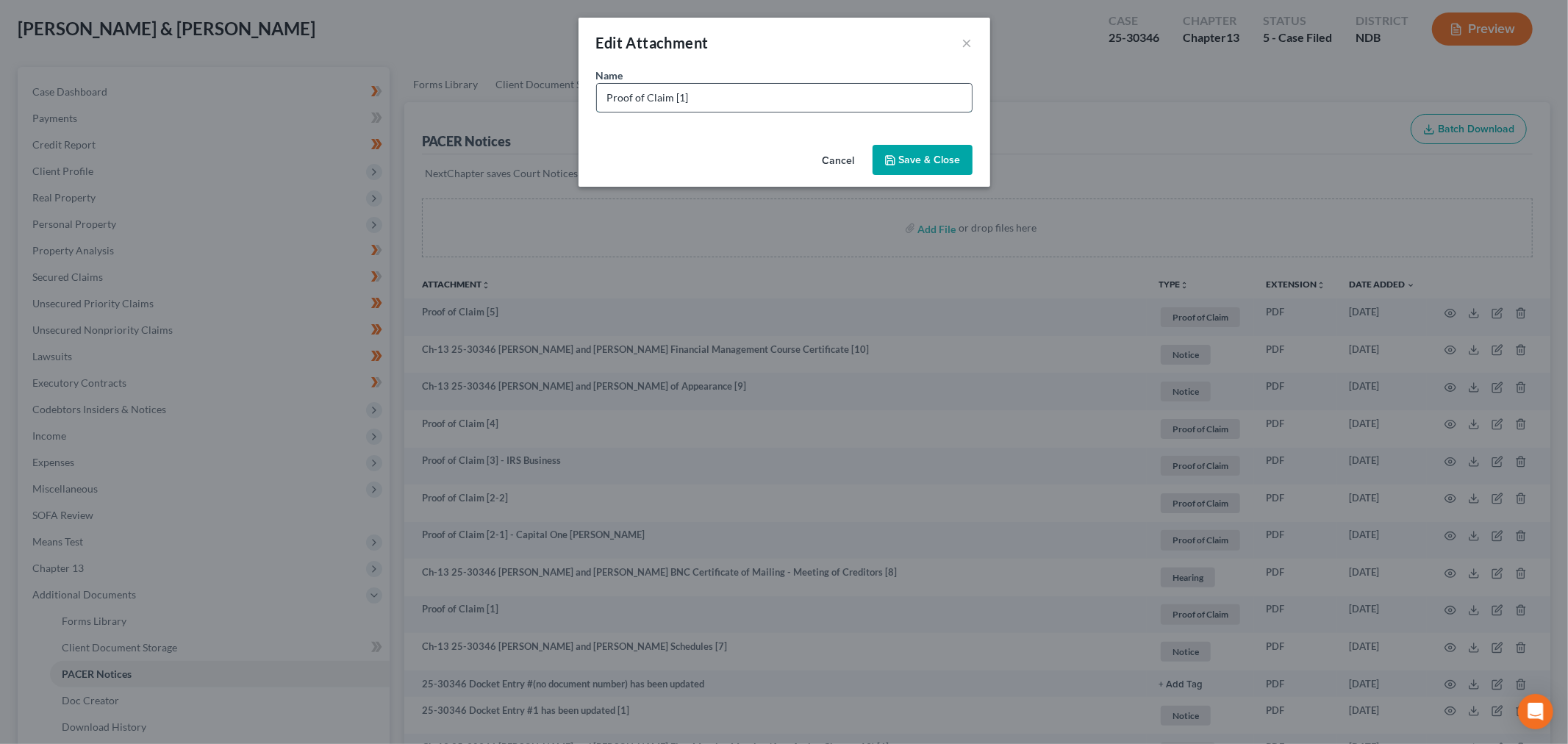
click at [759, 101] on input "Proof of Claim [1]" at bounding box center [784, 98] width 375 height 28
type input "Proof of Claim [1] - Co-Signed Car for employee; [PERSON_NAME]"
click at [930, 143] on div "Cancel Save & Close" at bounding box center [784, 163] width 412 height 48
click at [929, 150] on button "Save & Close" at bounding box center [923, 161] width 100 height 31
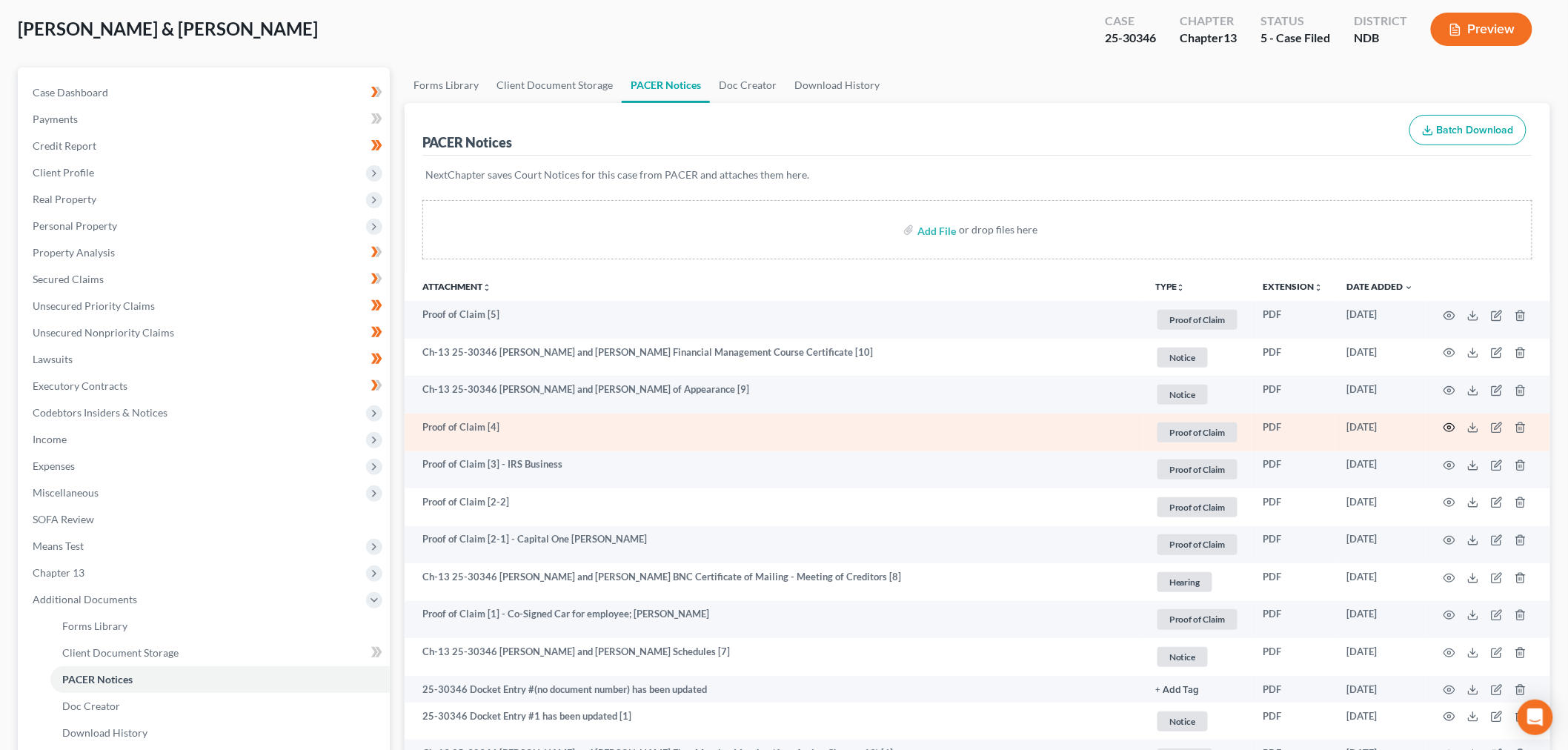
click at [1448, 432] on icon "button" at bounding box center [1450, 428] width 12 height 12
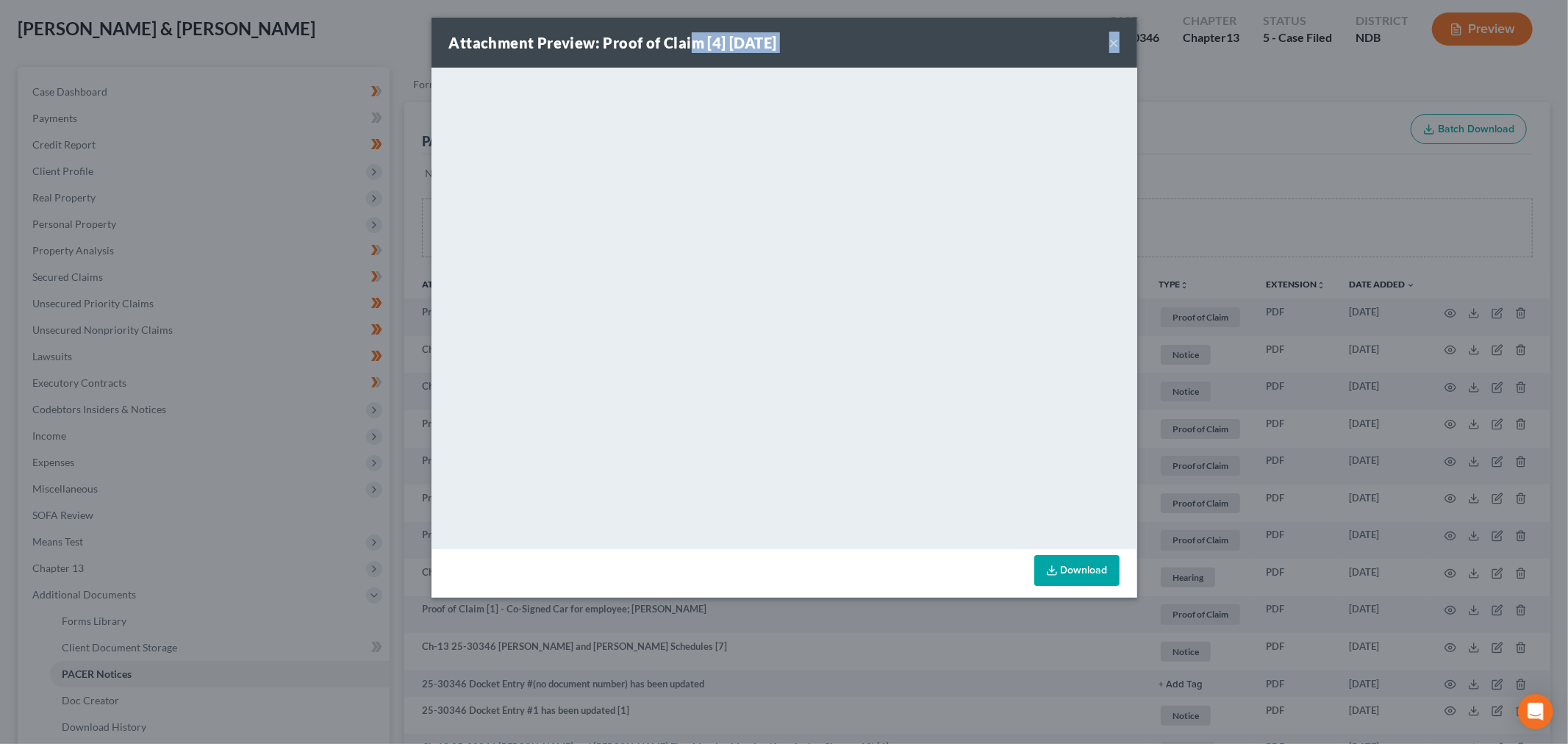
click at [1109, 42] on button "×" at bounding box center [1114, 42] width 10 height 17
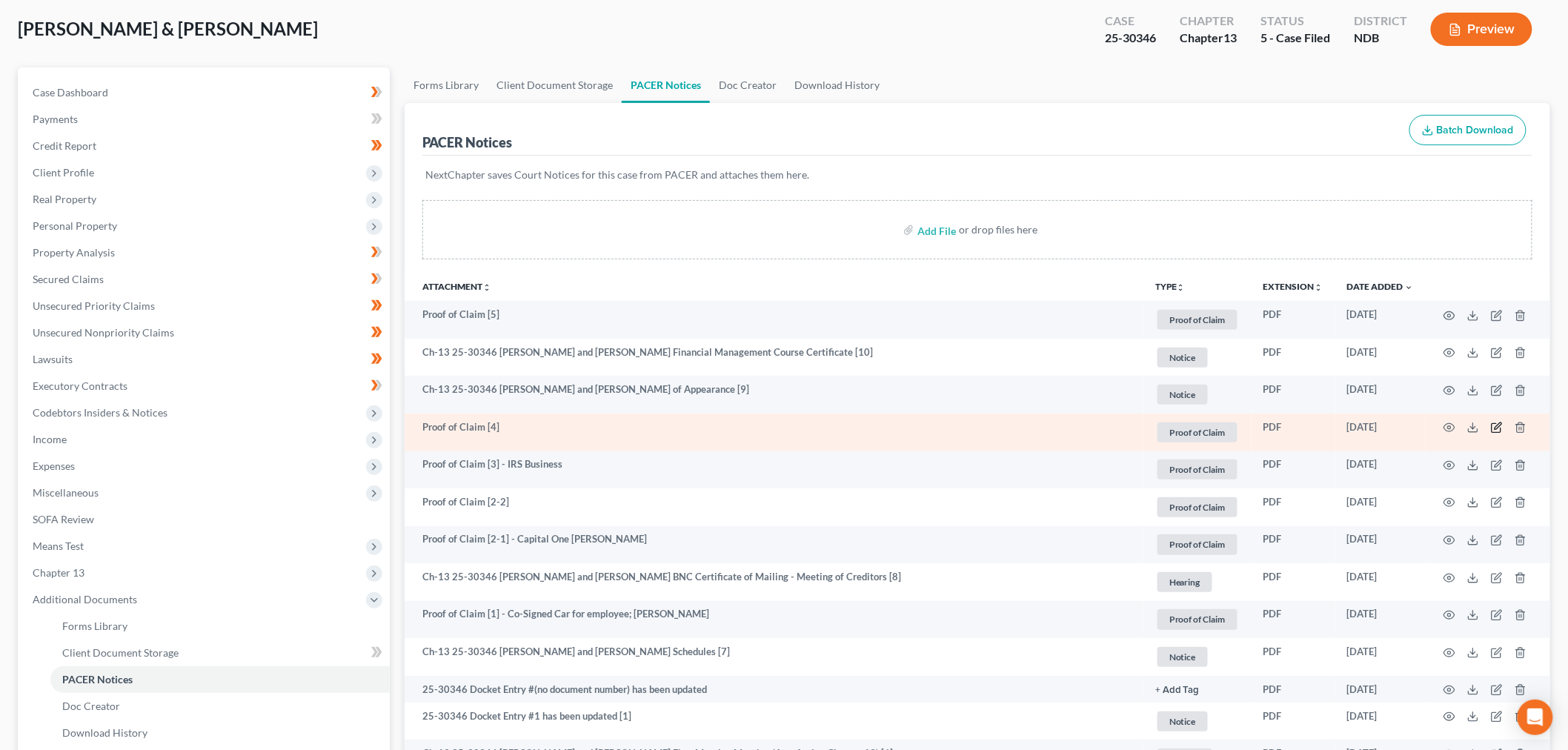
click at [1493, 429] on icon "button" at bounding box center [1497, 428] width 12 height 12
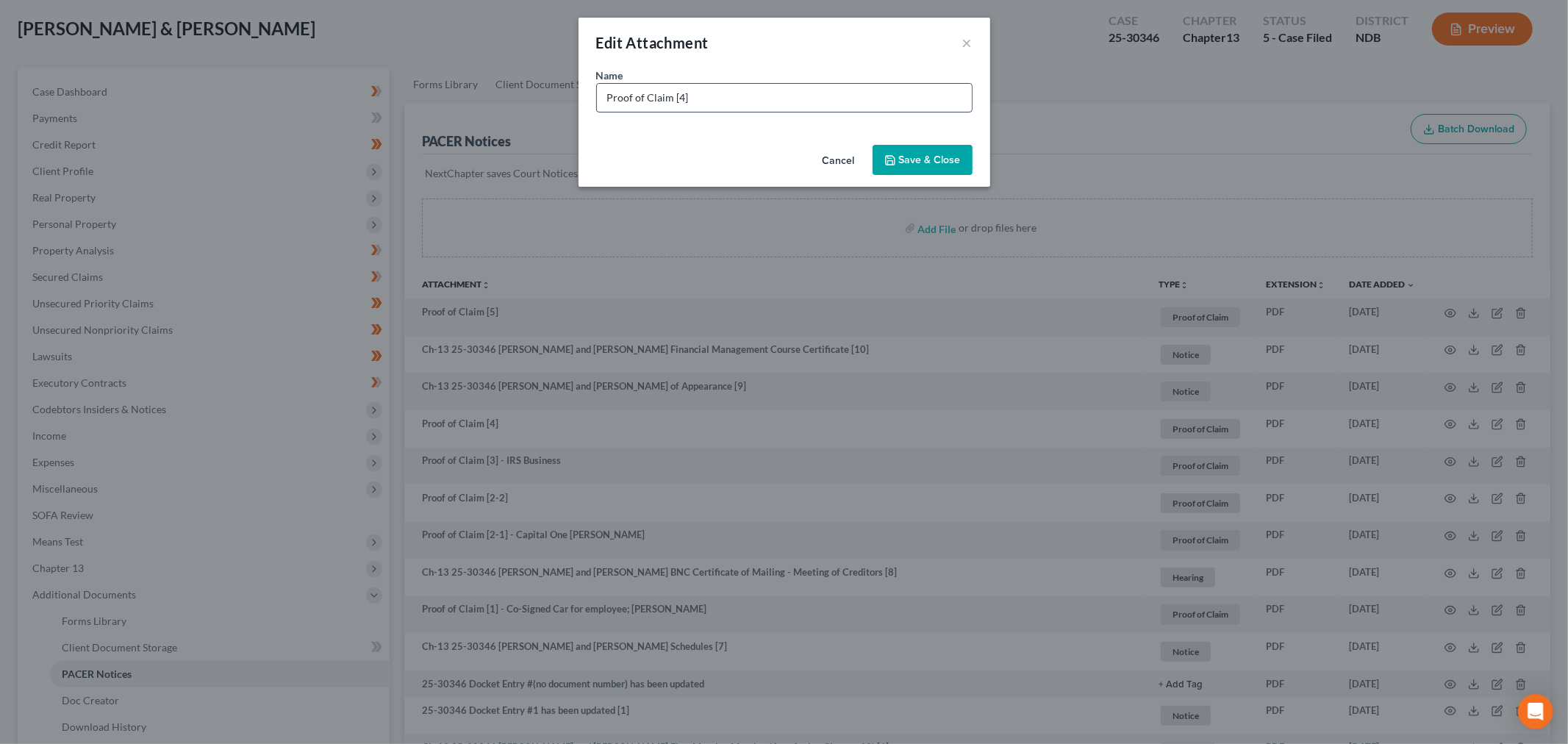
click at [778, 101] on input "Proof of Claim [4]" at bounding box center [784, 98] width 375 height 28
type input "Proof of Claim [4] - [PERSON_NAME] Bank Mortgage"
click at [925, 163] on span "Save & Close" at bounding box center [930, 160] width 61 height 12
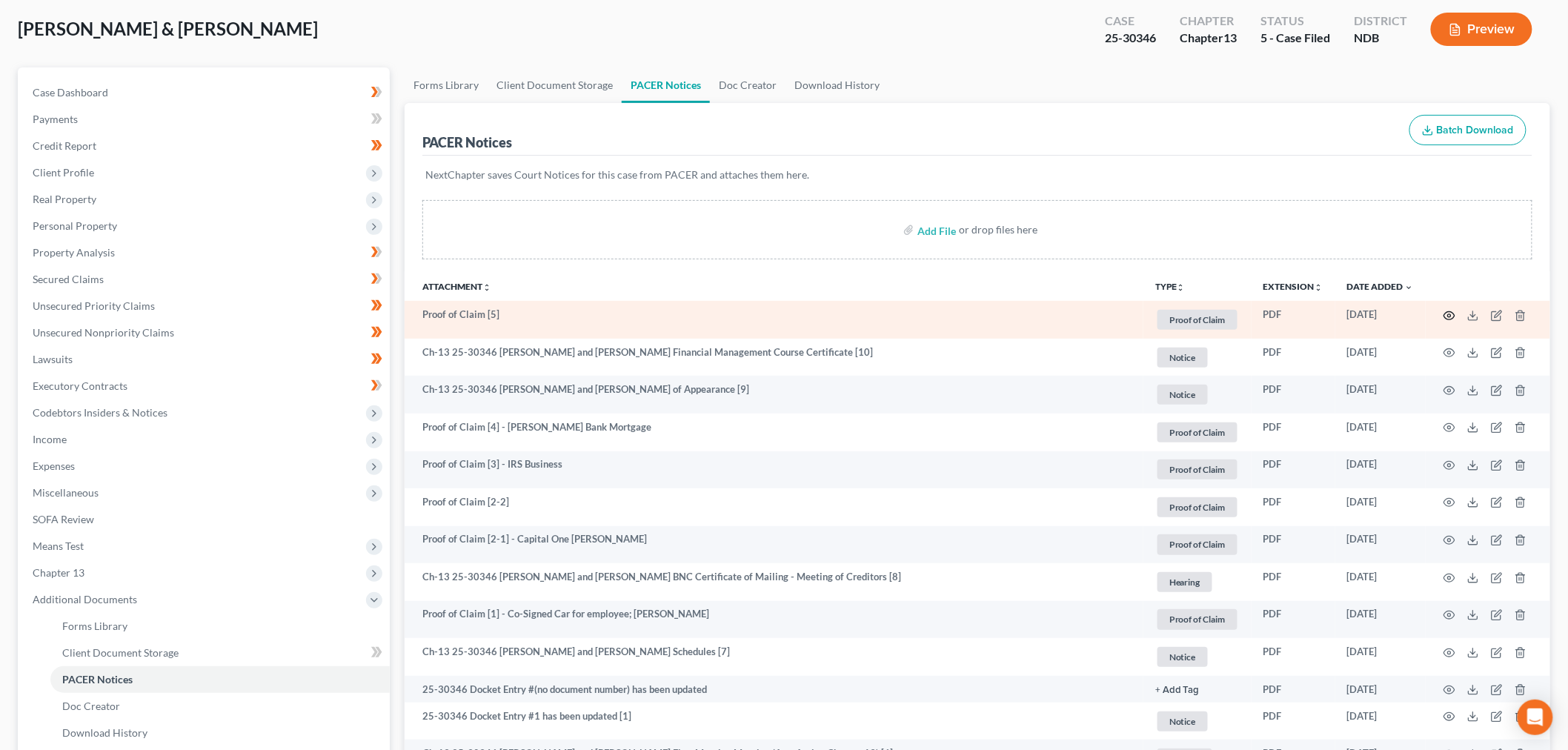
click at [1446, 317] on icon "button" at bounding box center [1450, 314] width 11 height 8
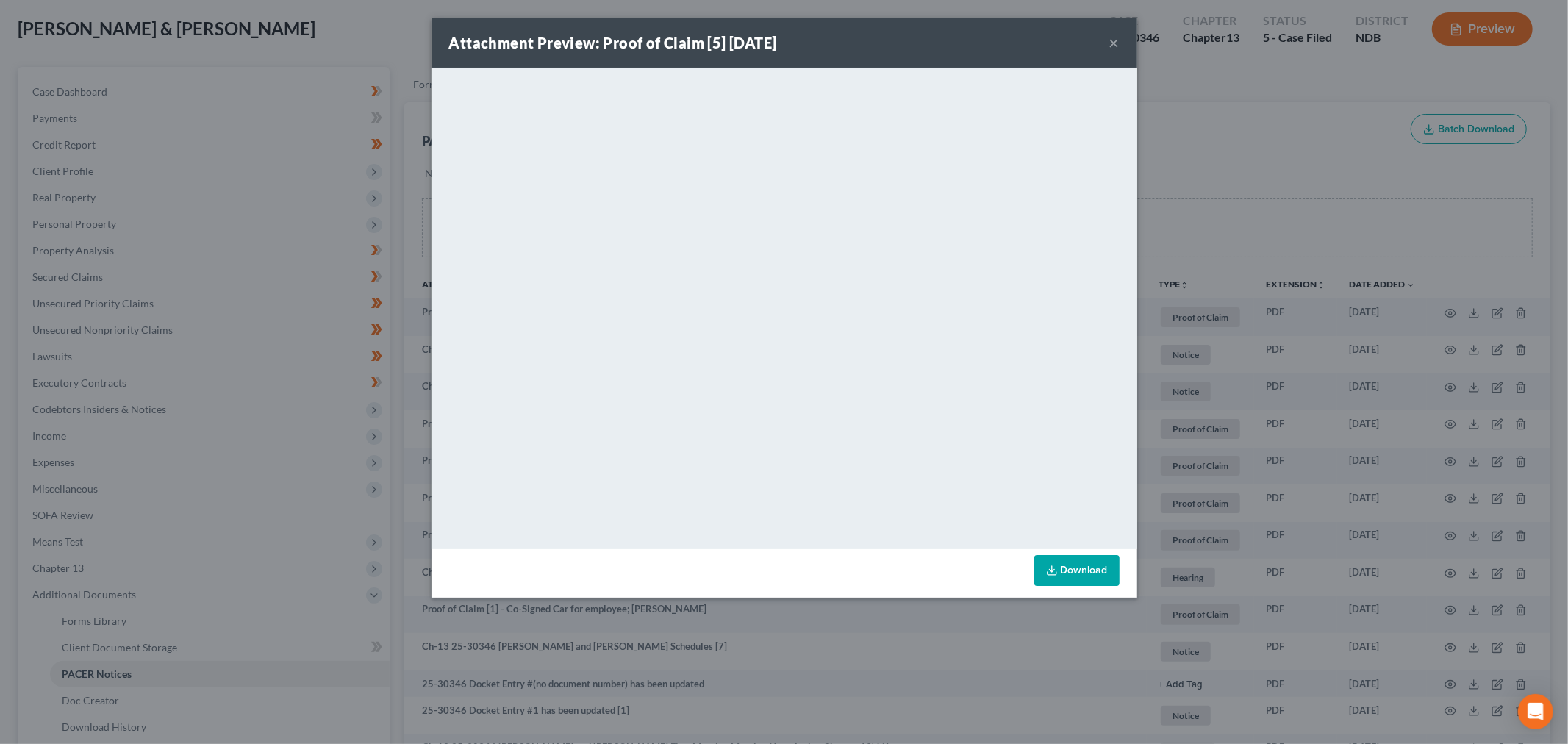
click at [1113, 41] on button "×" at bounding box center [1114, 42] width 10 height 17
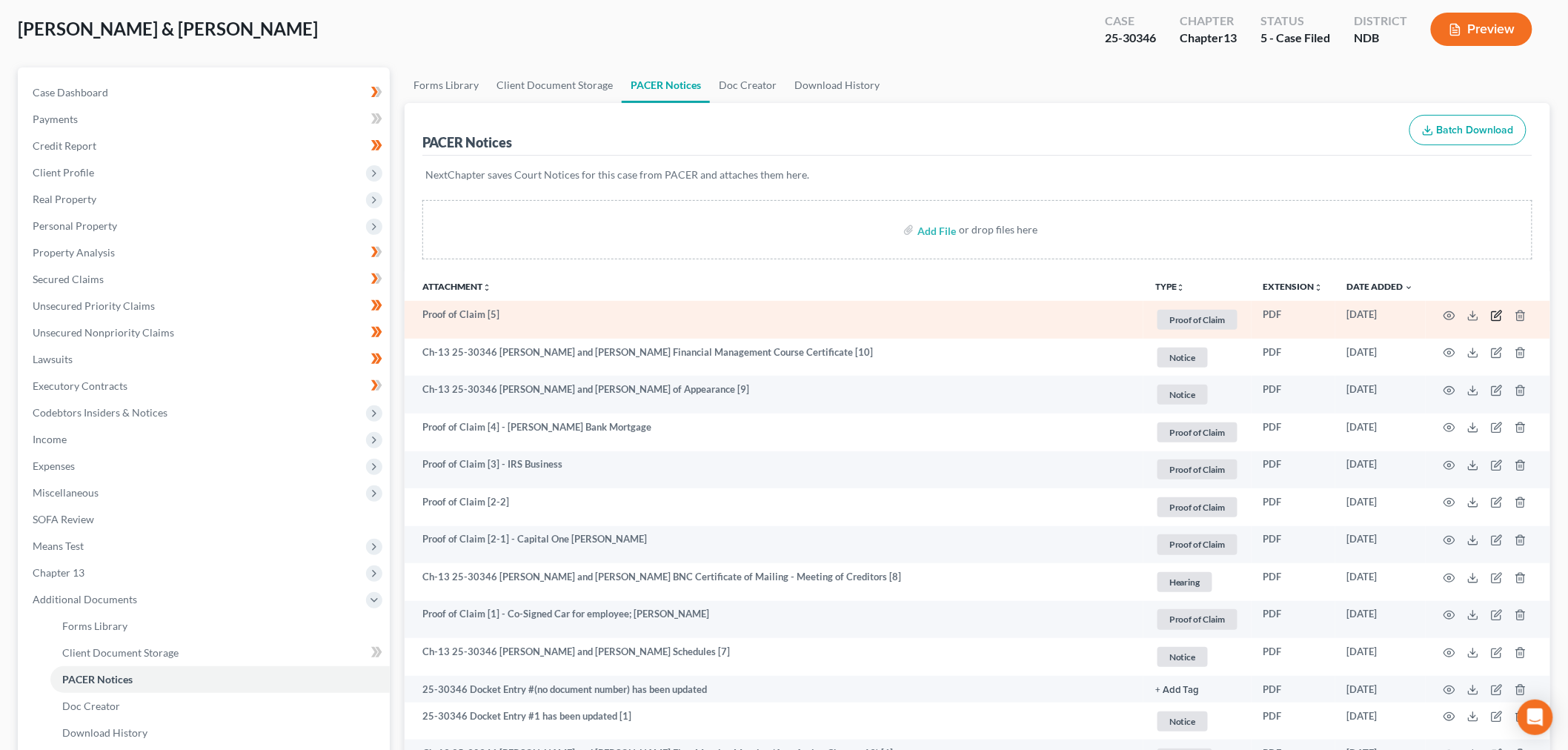
click at [1498, 319] on icon "button" at bounding box center [1497, 316] width 12 height 12
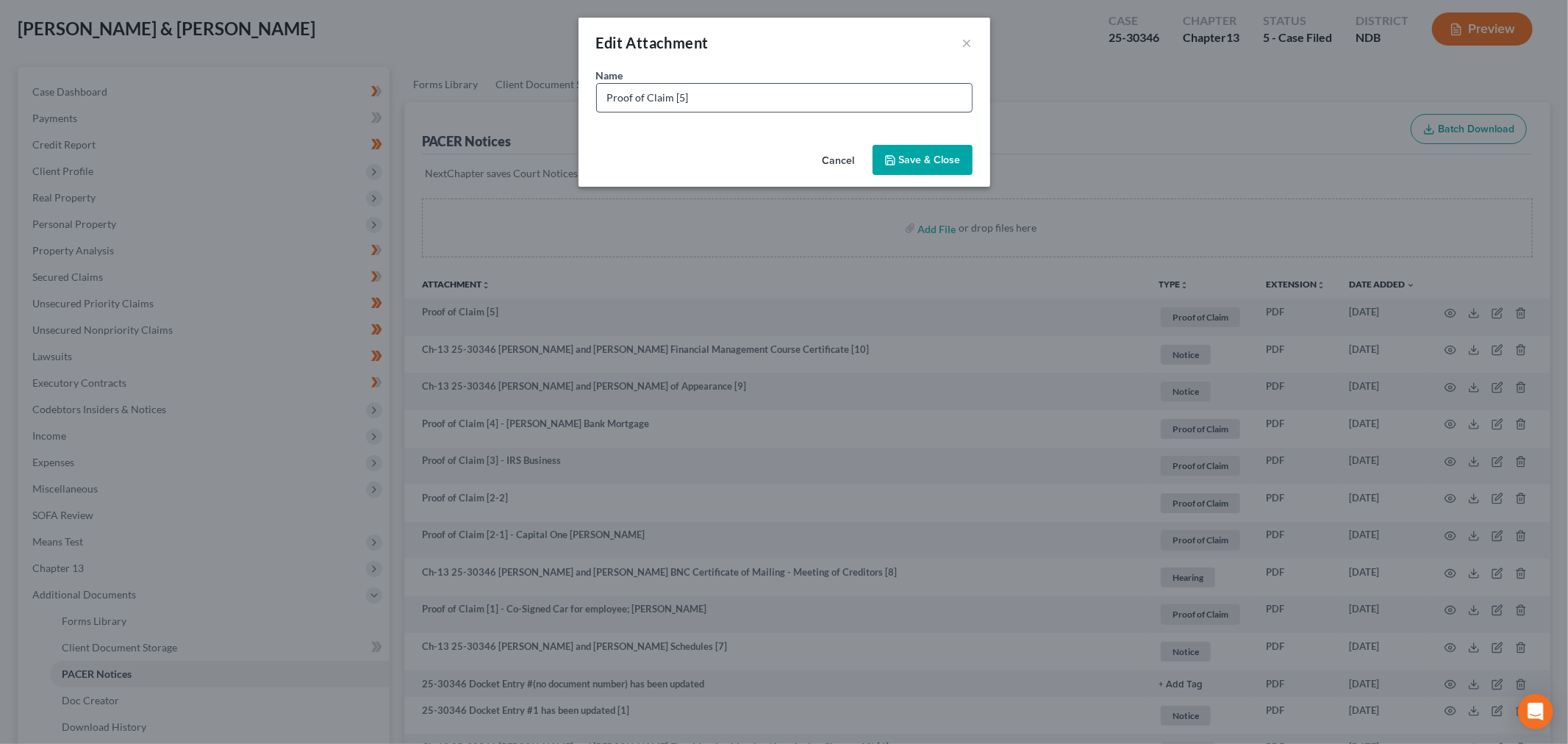
click at [832, 85] on input "Proof of Claim [5]" at bounding box center [784, 98] width 375 height 28
paste input "5618"
type input "Proof of Claim [5] - US BANK [PERSON_NAME] 5618"
click at [922, 165] on span "Save & Close" at bounding box center [930, 160] width 61 height 12
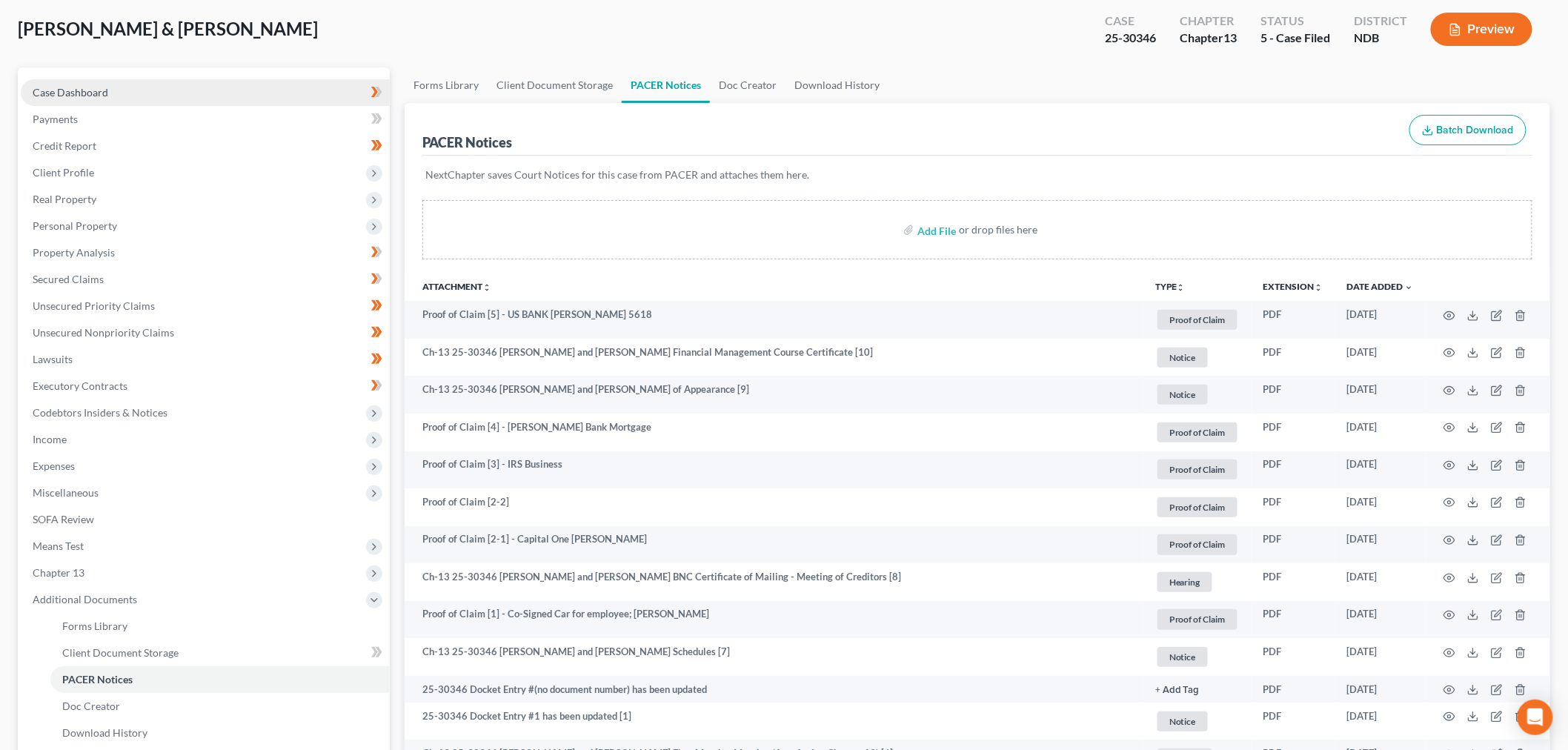
click at [83, 82] on link "Case Dashboard" at bounding box center [205, 92] width 369 height 27
select select "6"
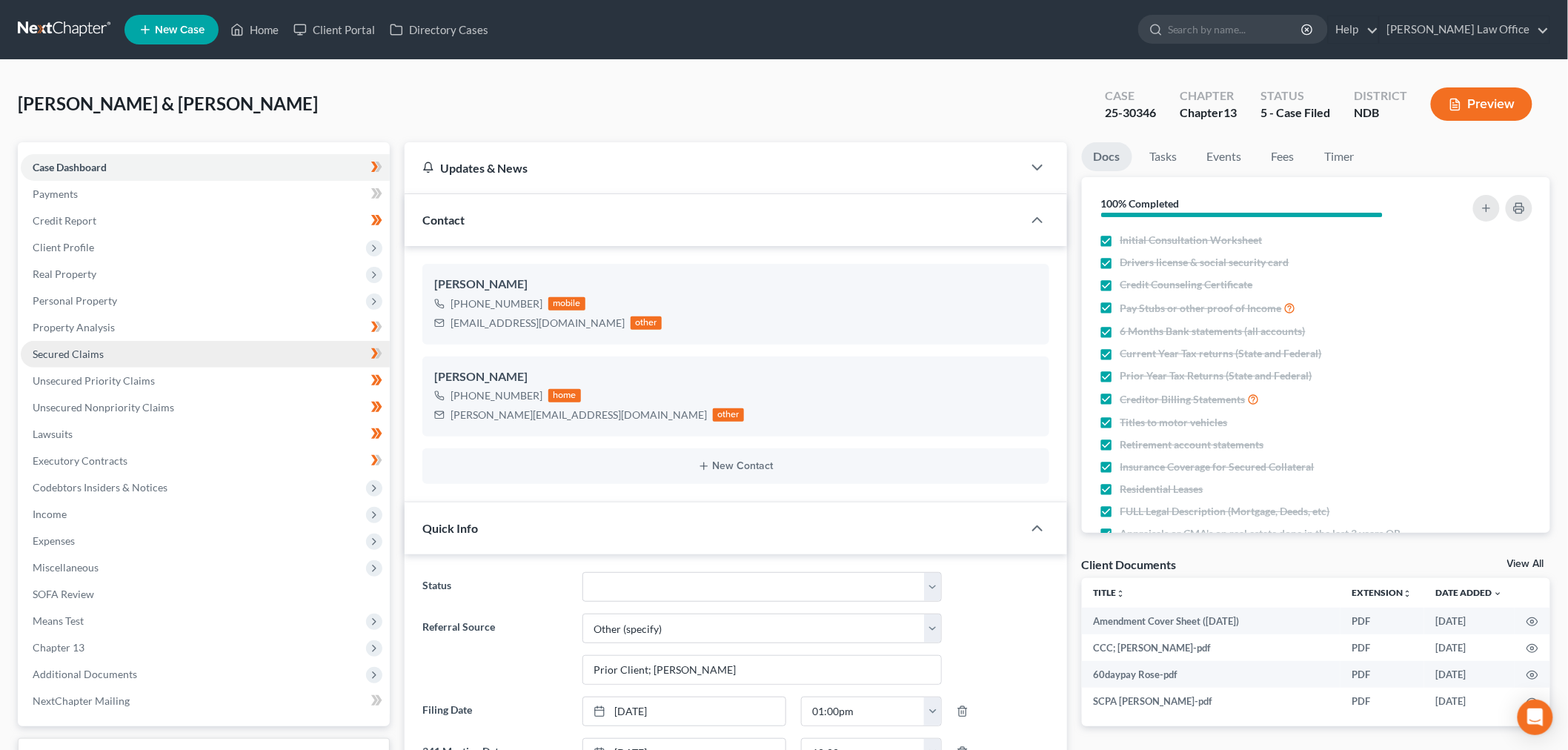
drag, startPoint x: 107, startPoint y: 361, endPoint x: 124, endPoint y: 366, distance: 17.7
click at [107, 361] on link "Secured Claims" at bounding box center [205, 355] width 369 height 27
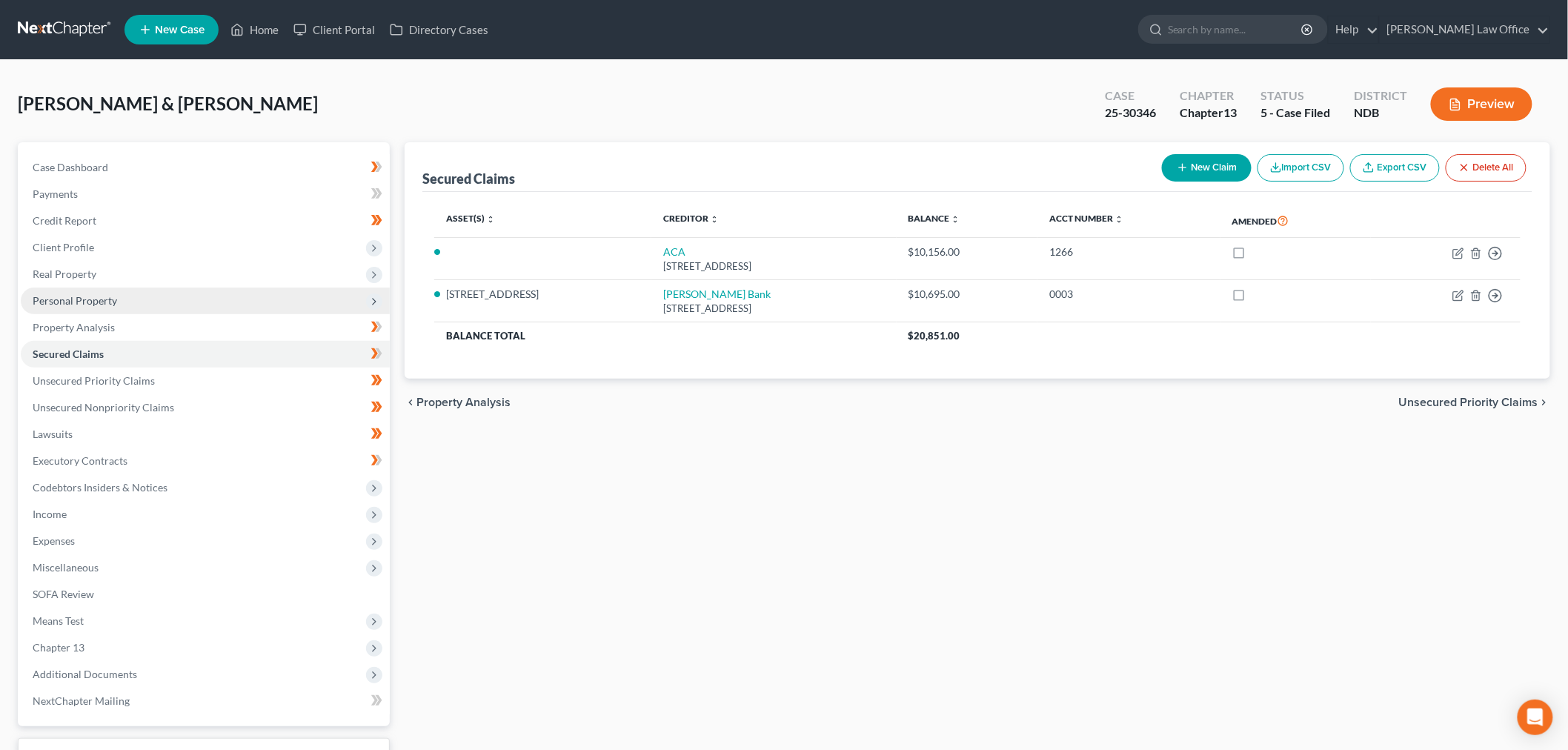
click at [124, 307] on span "Personal Property" at bounding box center [205, 301] width 369 height 27
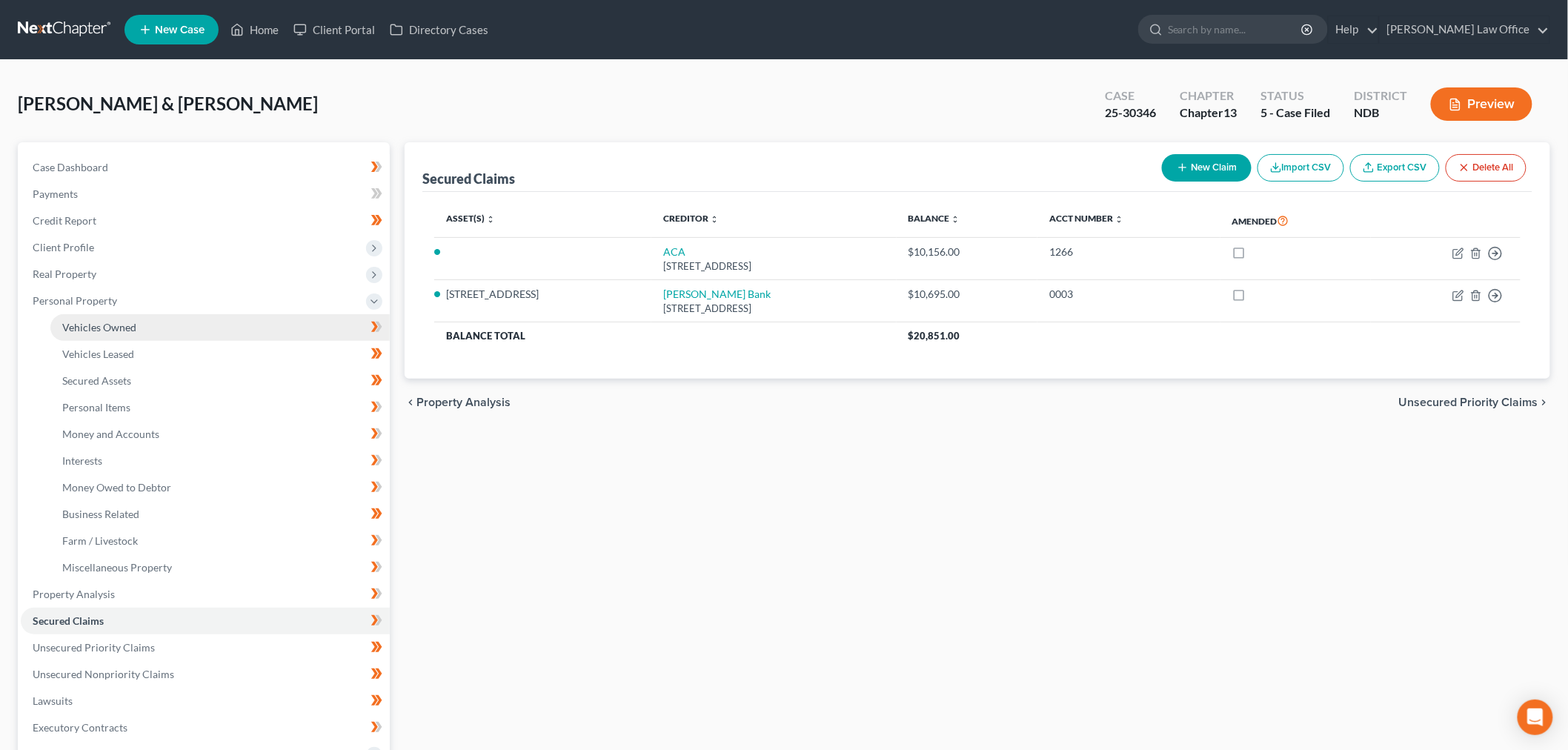
click at [128, 321] on span "Vehicles Owned" at bounding box center [98, 328] width 74 height 12
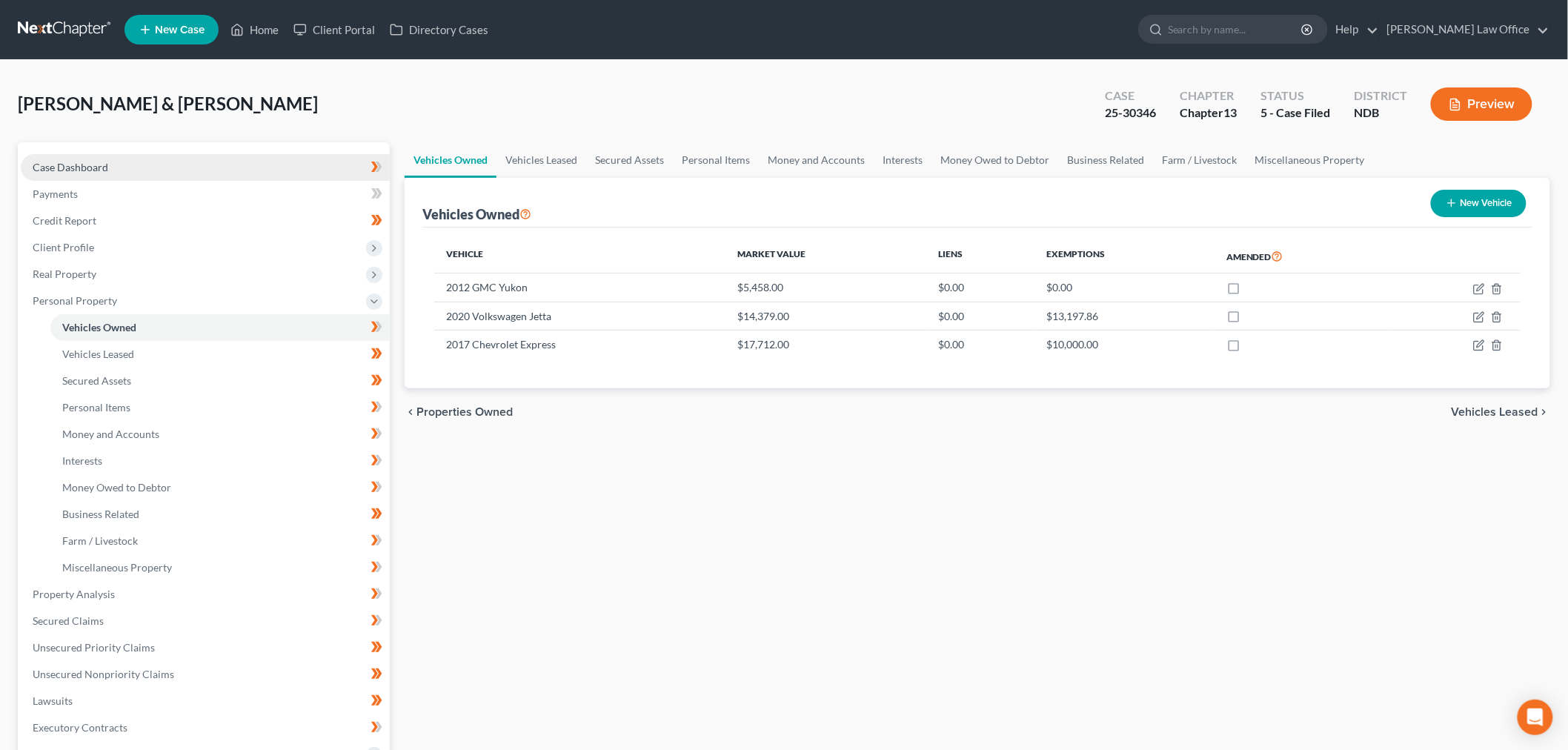
click at [80, 172] on span "Case Dashboard" at bounding box center [70, 167] width 76 height 12
select select "6"
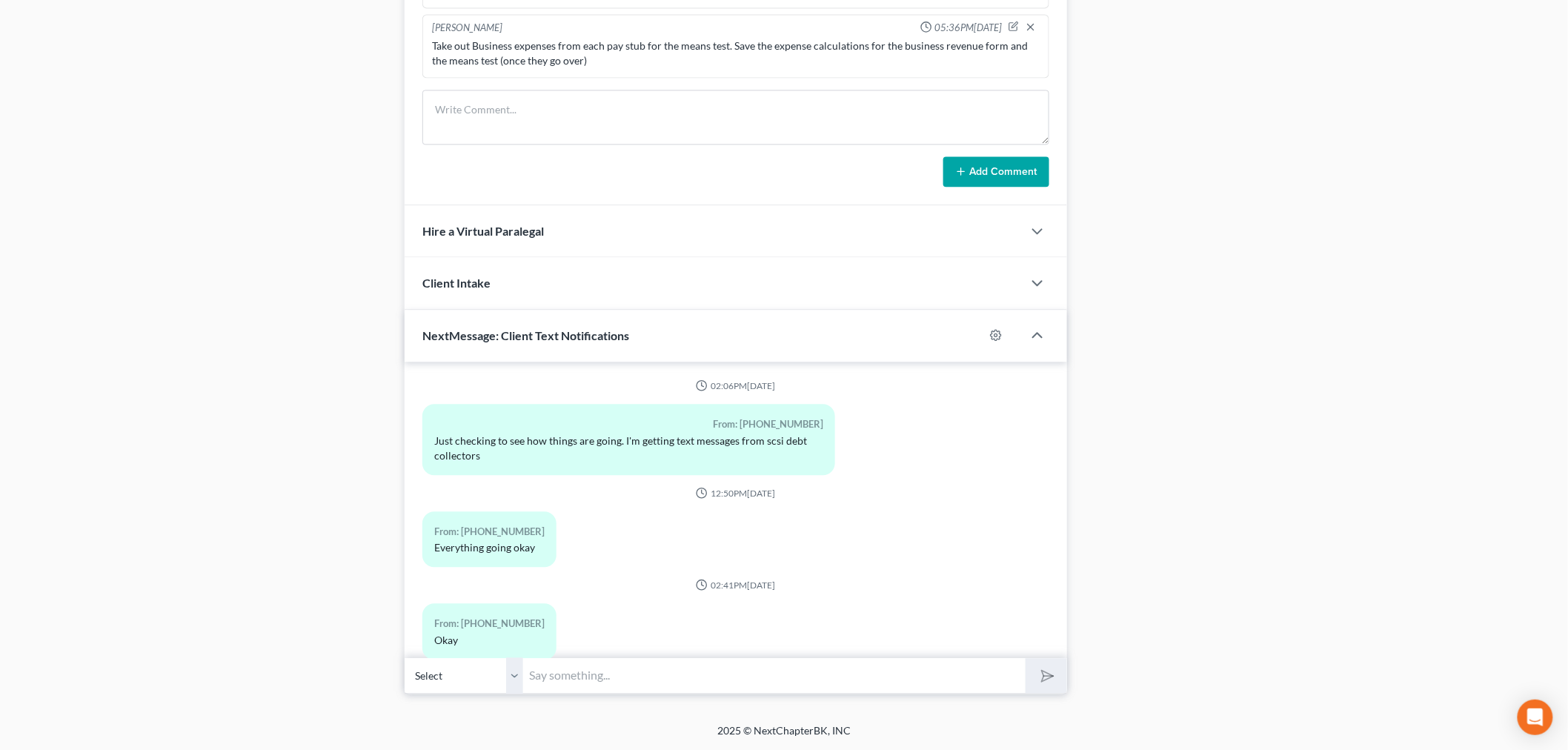
scroll to position [7844, 0]
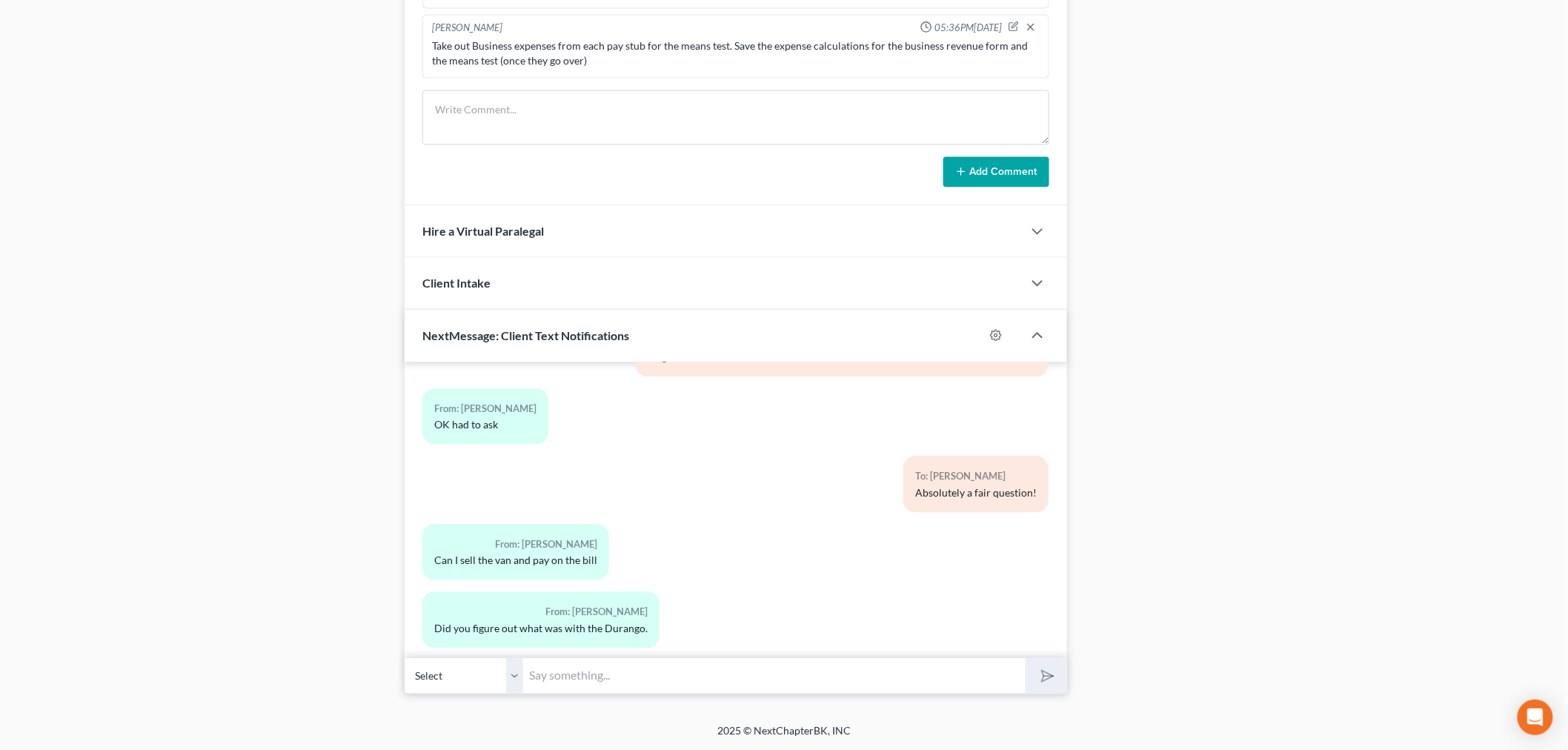
click at [624, 678] on input "text" at bounding box center [774, 676] width 502 height 37
click at [590, 693] on input "text" at bounding box center [774, 676] width 502 height 37
type input "We have not been able to figure out what the lender is up to on the Durango loa…"
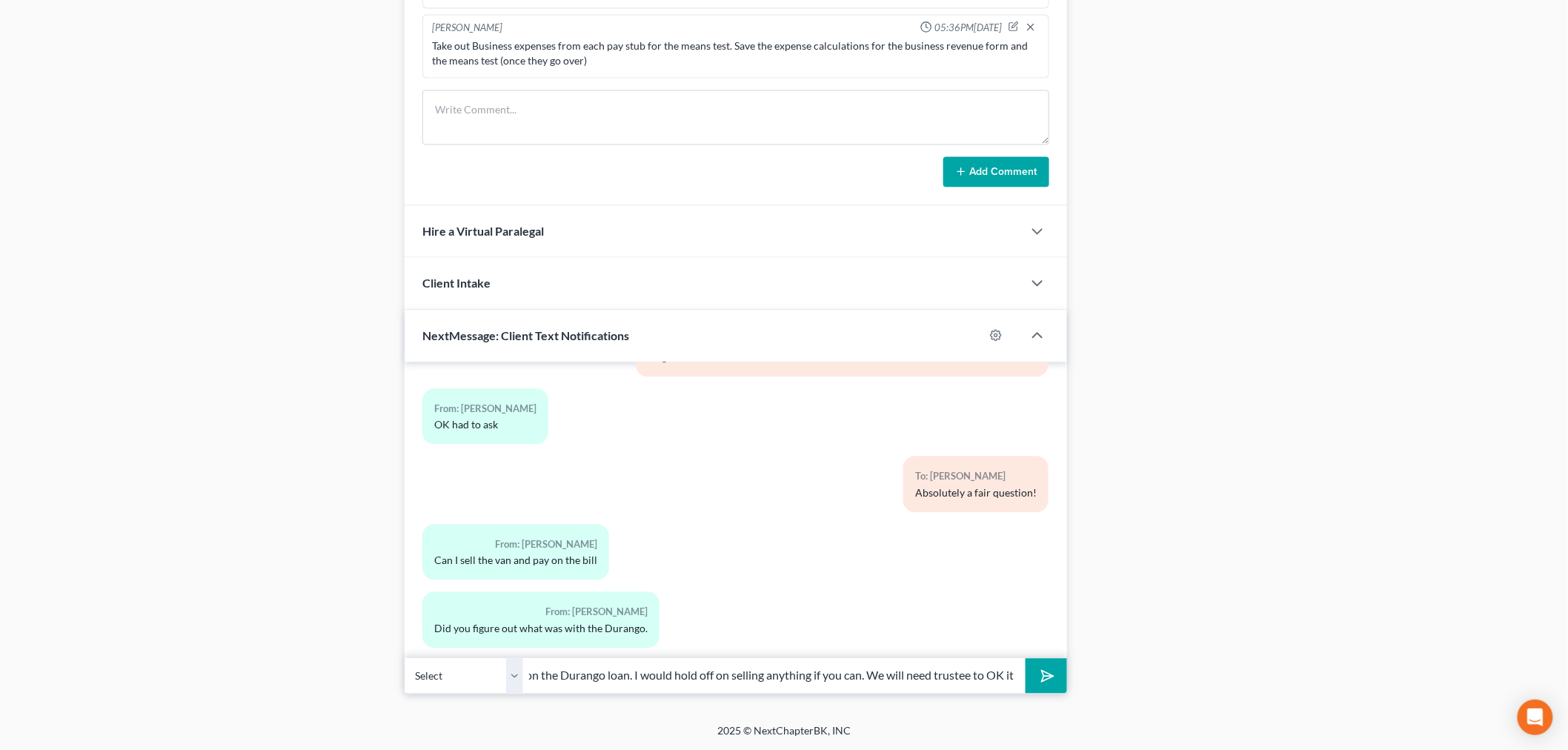
click at [1026, 659] on button "submit" at bounding box center [1046, 676] width 41 height 35
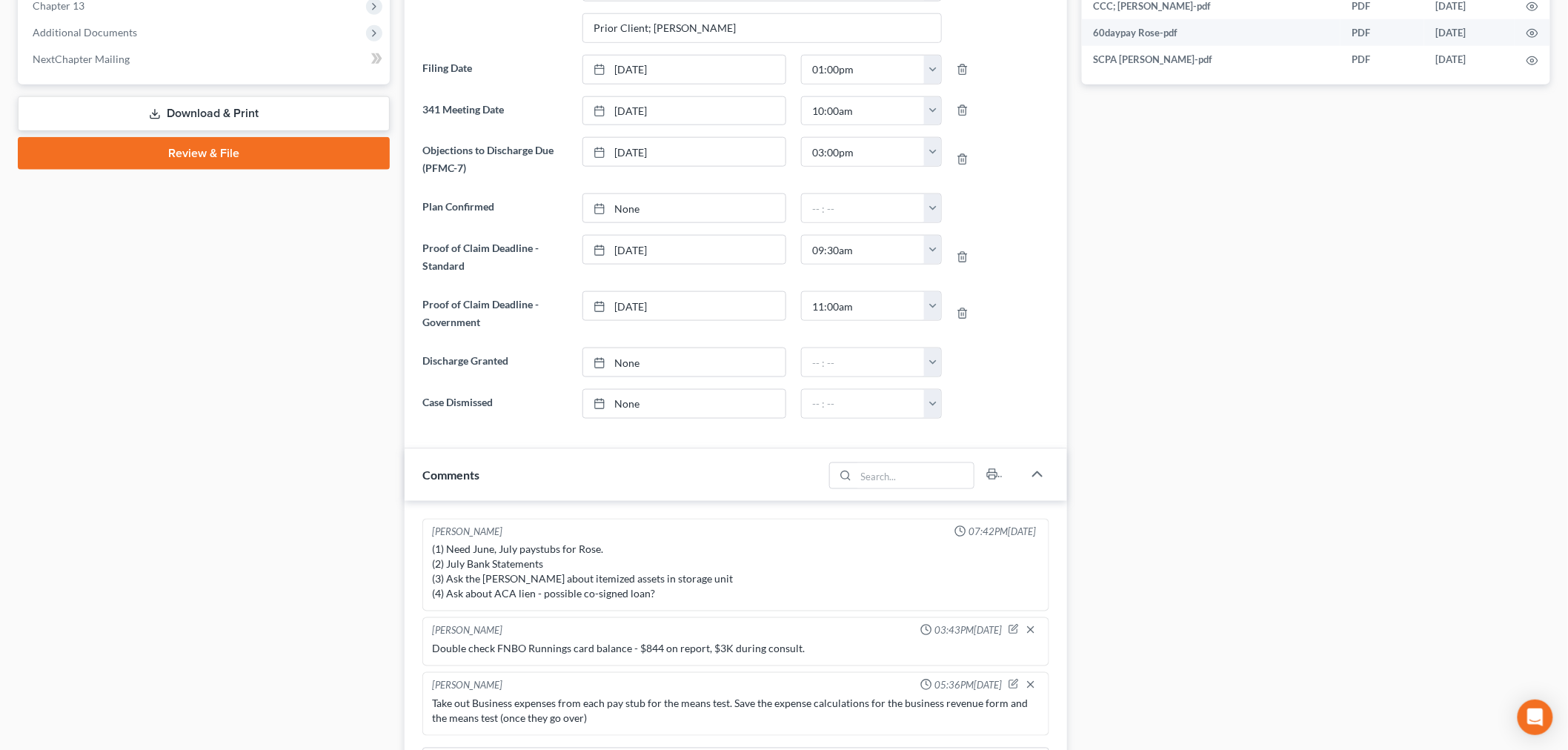
scroll to position [0, 0]
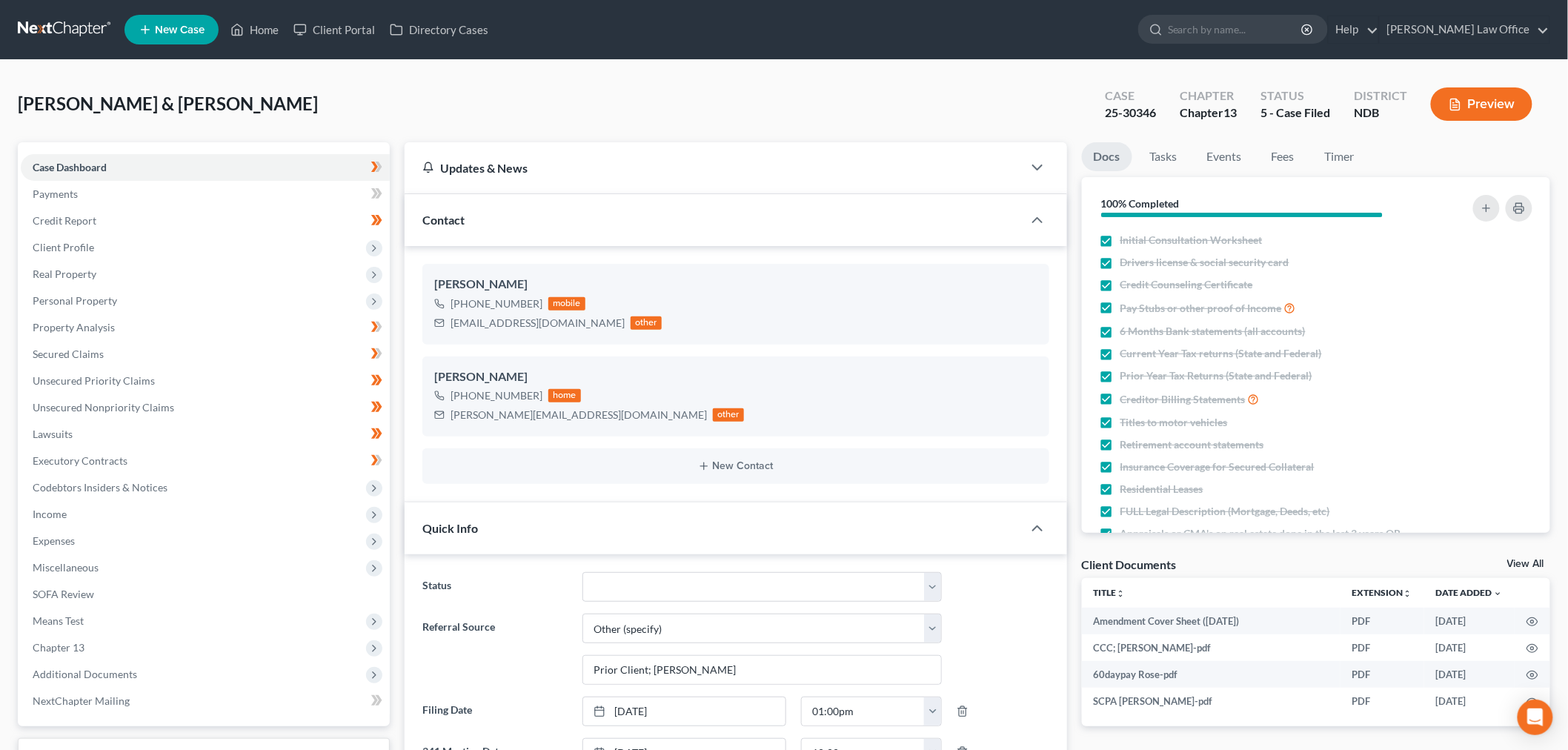
click at [79, 31] on link at bounding box center [64, 30] width 95 height 27
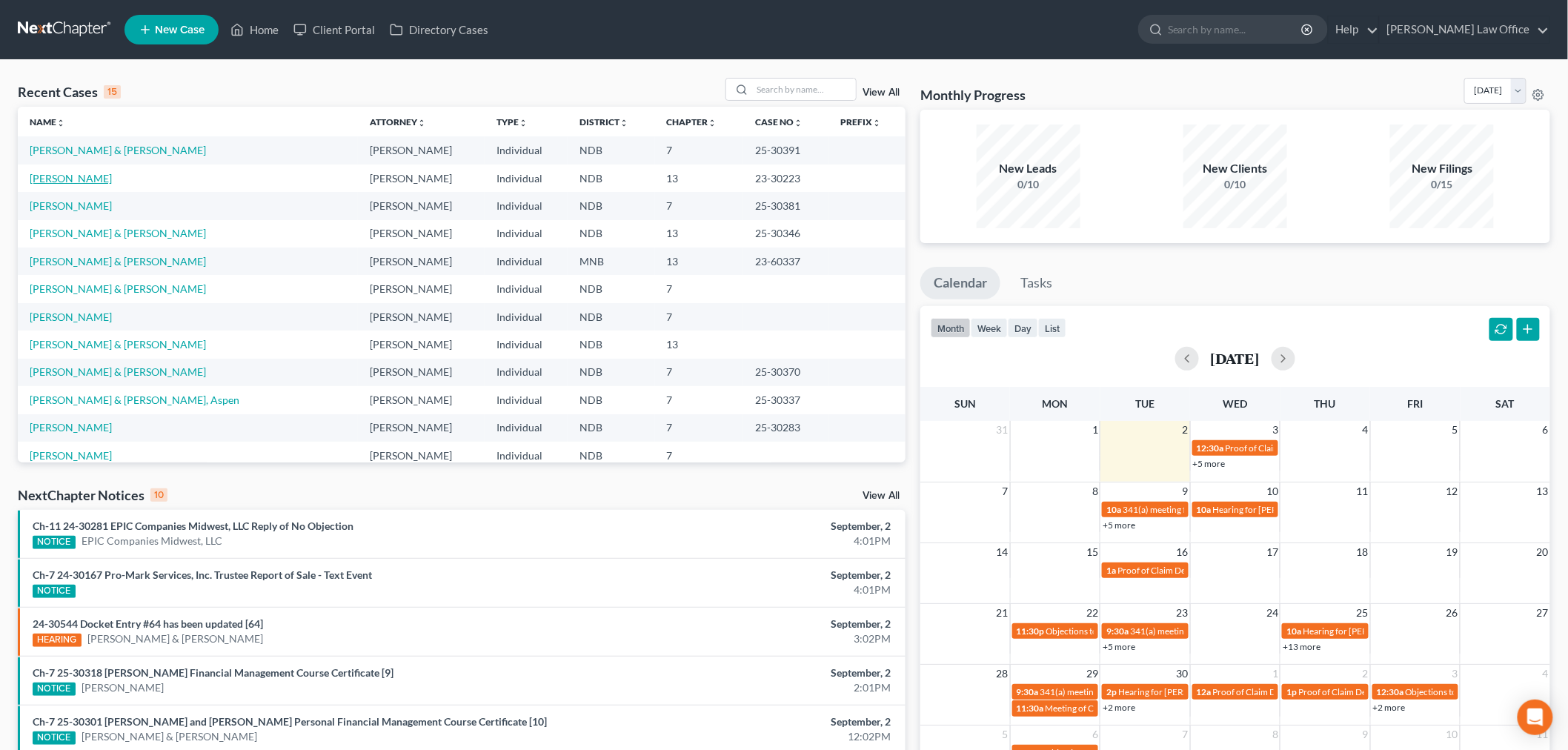
click at [55, 173] on link "Black, Kristi" at bounding box center [71, 178] width 82 height 12
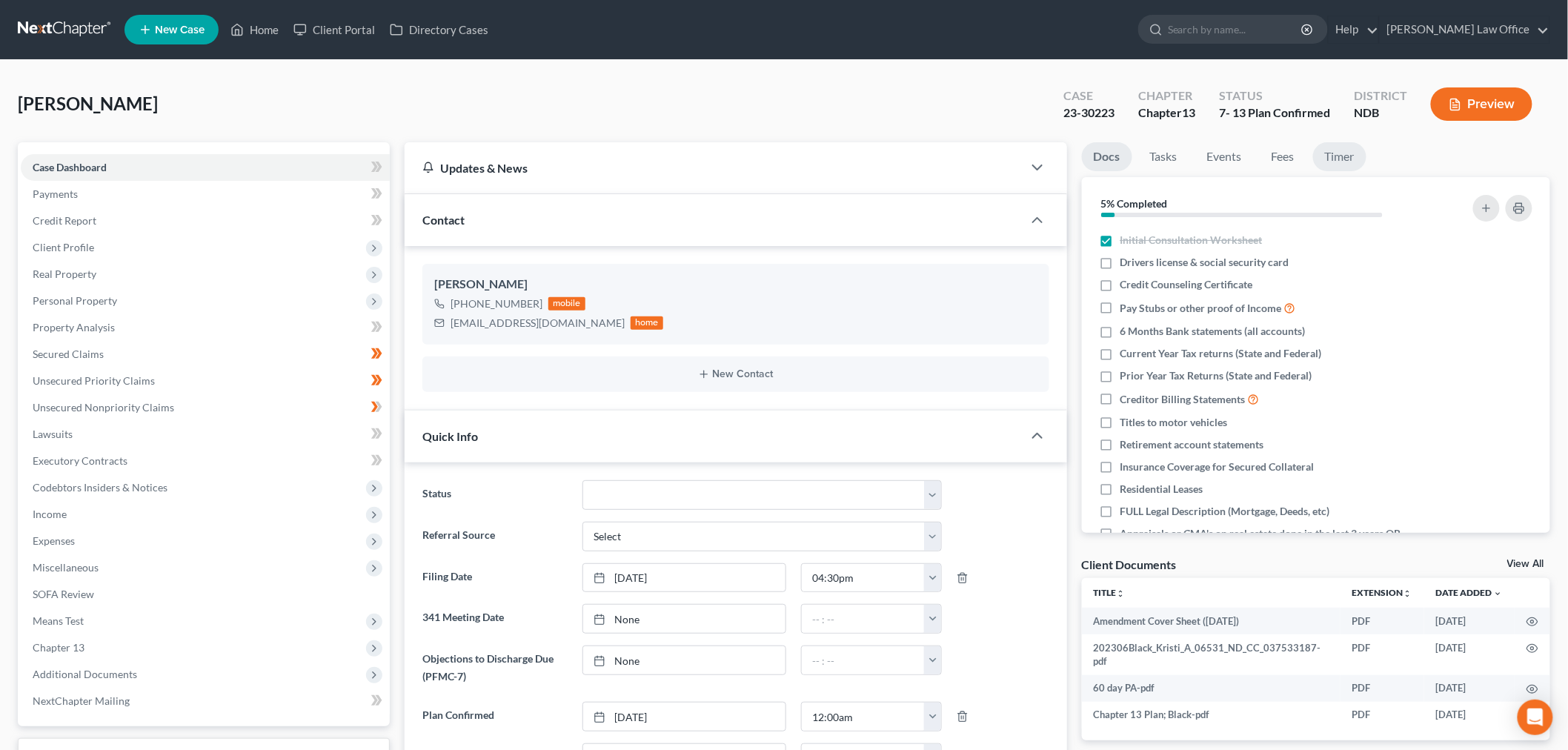
click at [1331, 160] on link "Timer" at bounding box center [1339, 156] width 53 height 29
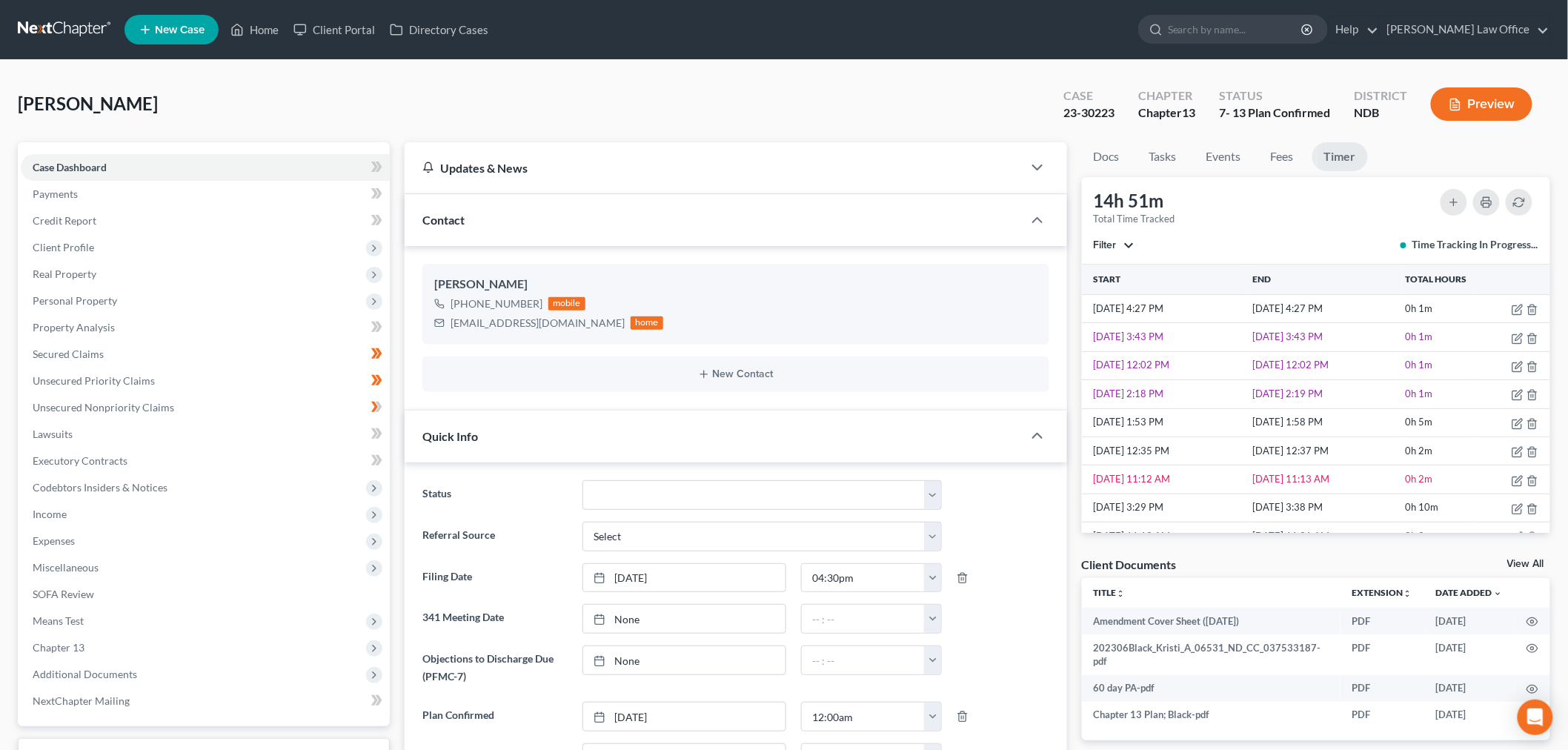
click at [1123, 240] on button "Filter" at bounding box center [1114, 246] width 41 height 10
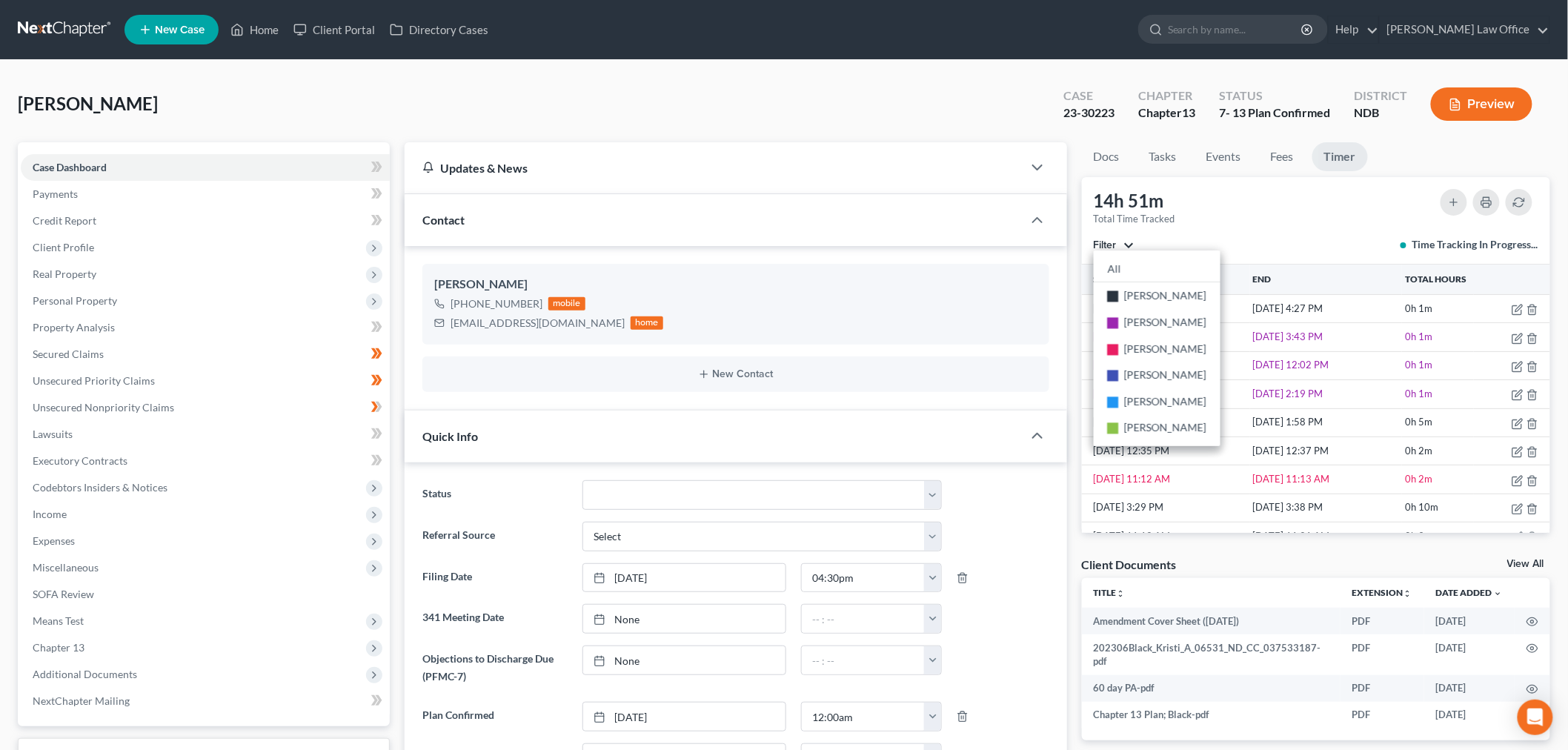
click at [1313, 230] on div "14h 51m Total Time Tracked Filter All stop Sara Diaz stop Alan Sorensen stop Tr…" at bounding box center [1316, 220] width 469 height 87
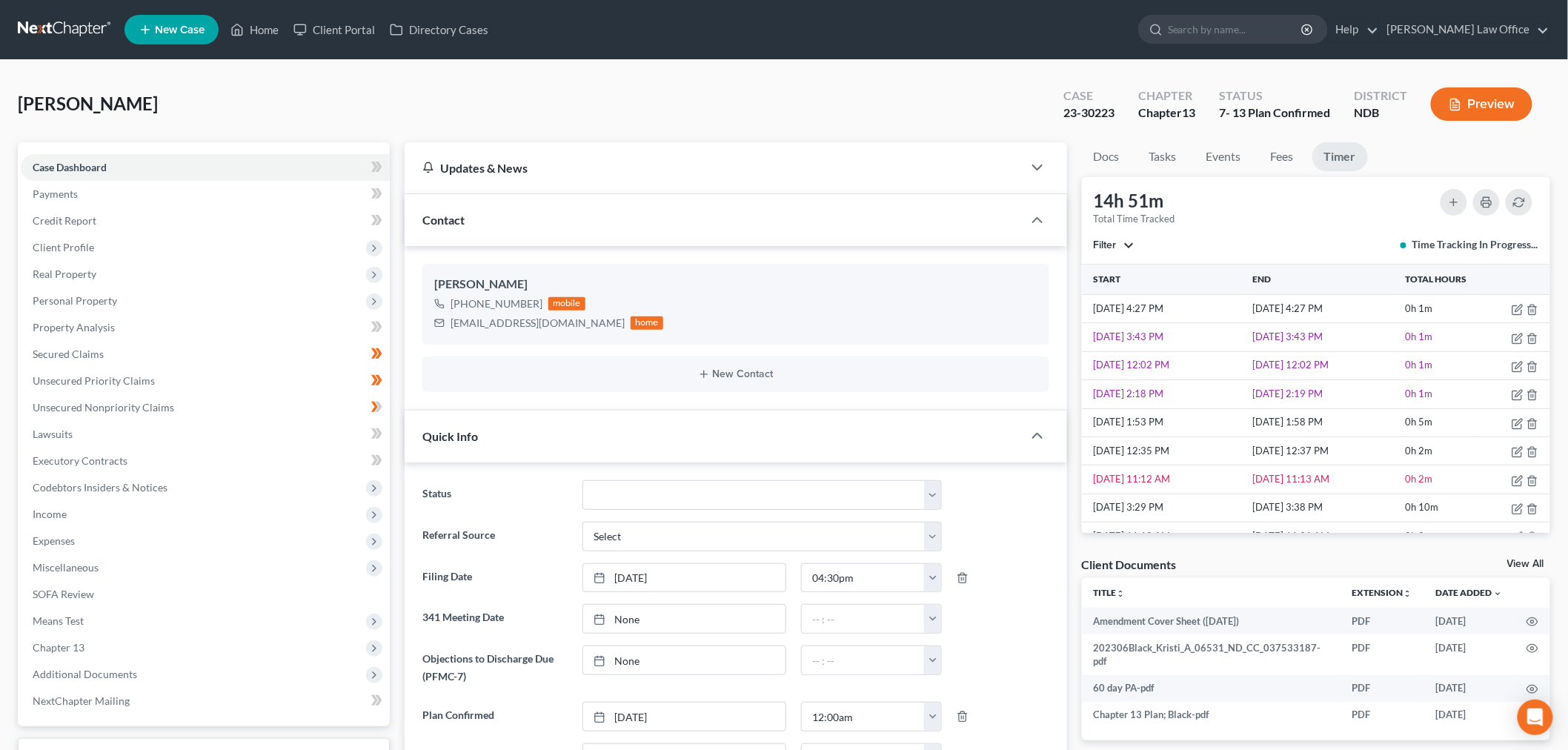
click at [71, 34] on link at bounding box center [64, 30] width 95 height 27
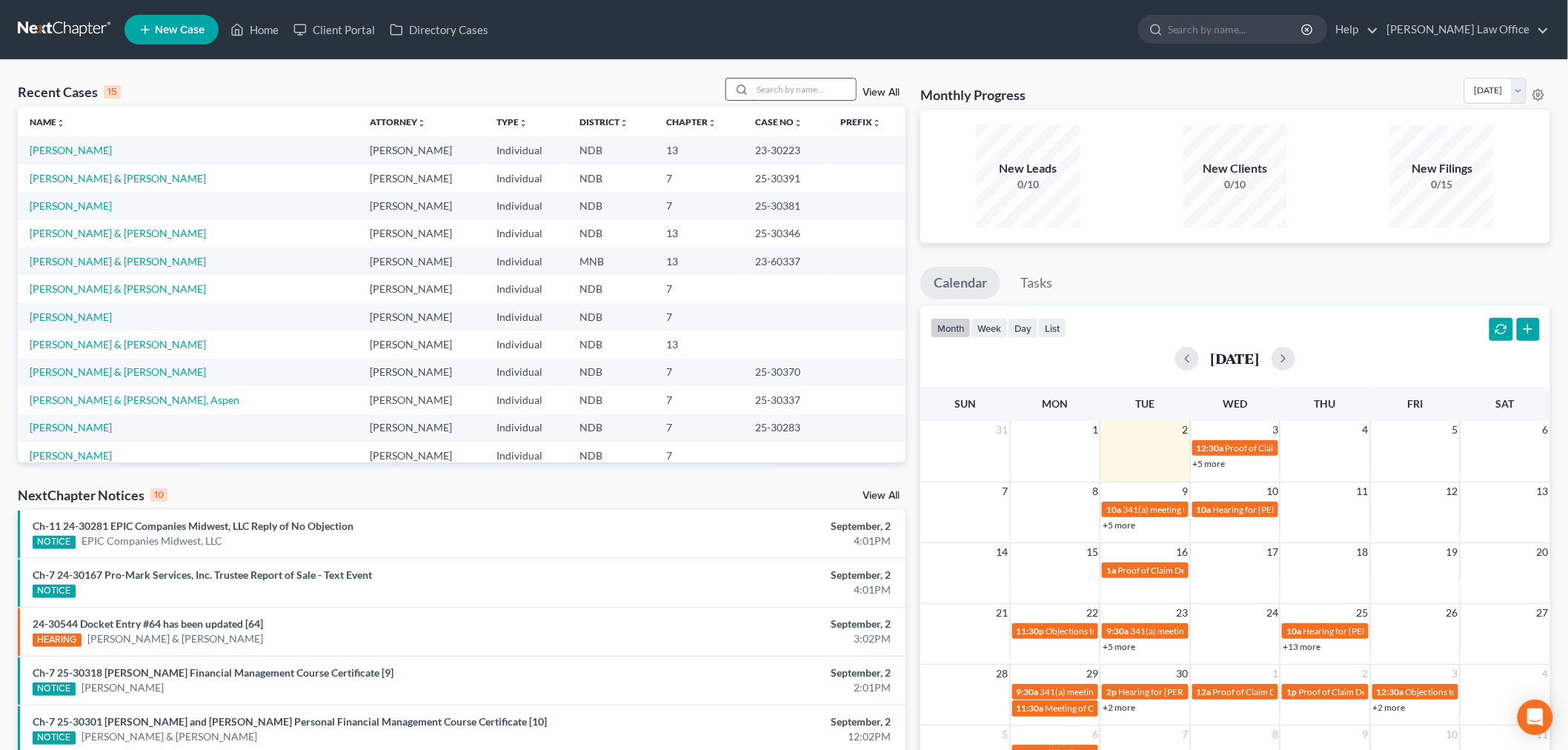
click at [815, 84] on input "search" at bounding box center [804, 89] width 104 height 22
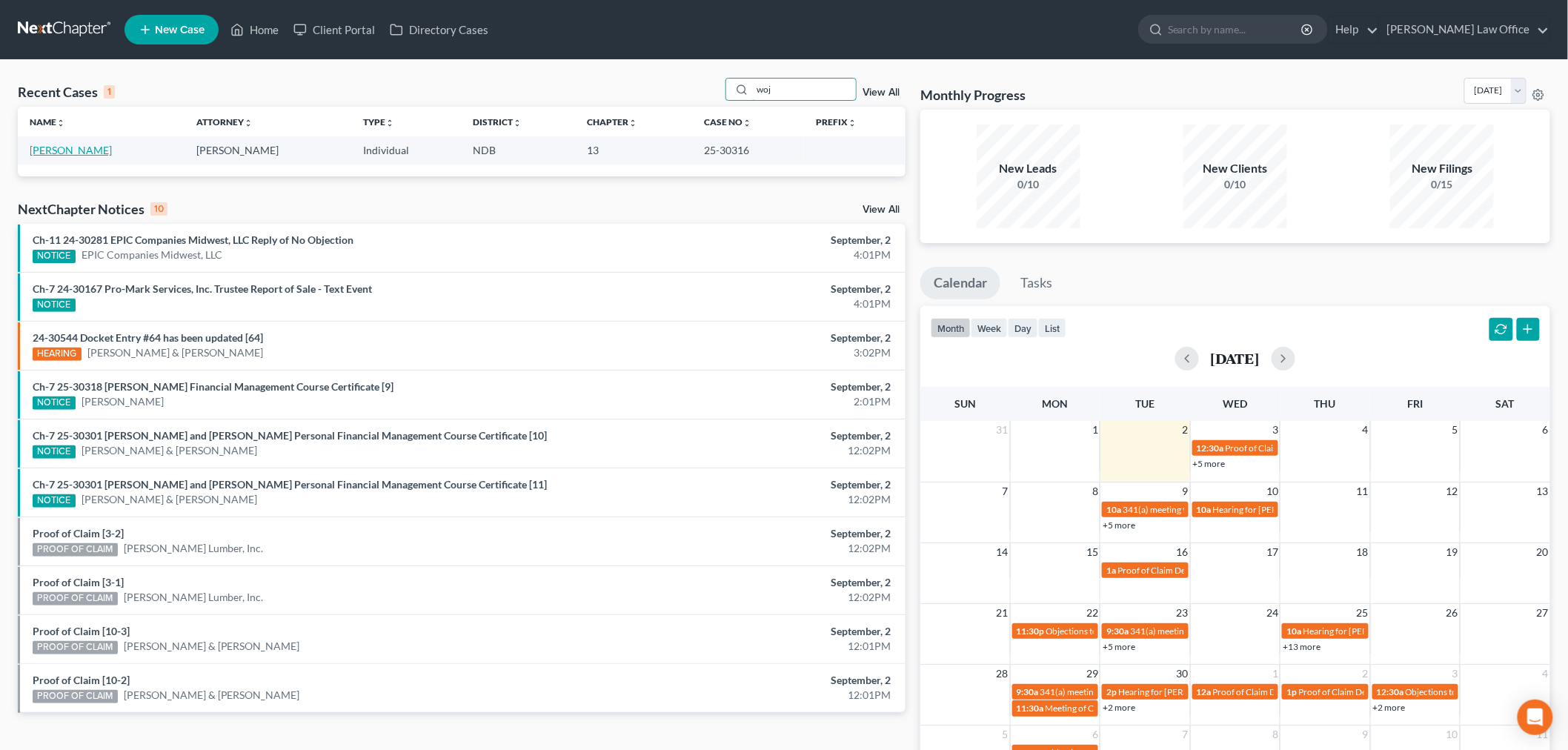
type input "woj"
click at [45, 148] on link "Wojahn, Kelli" at bounding box center [71, 150] width 82 height 12
select select "0"
